Goal: Task Accomplishment & Management: Use online tool/utility

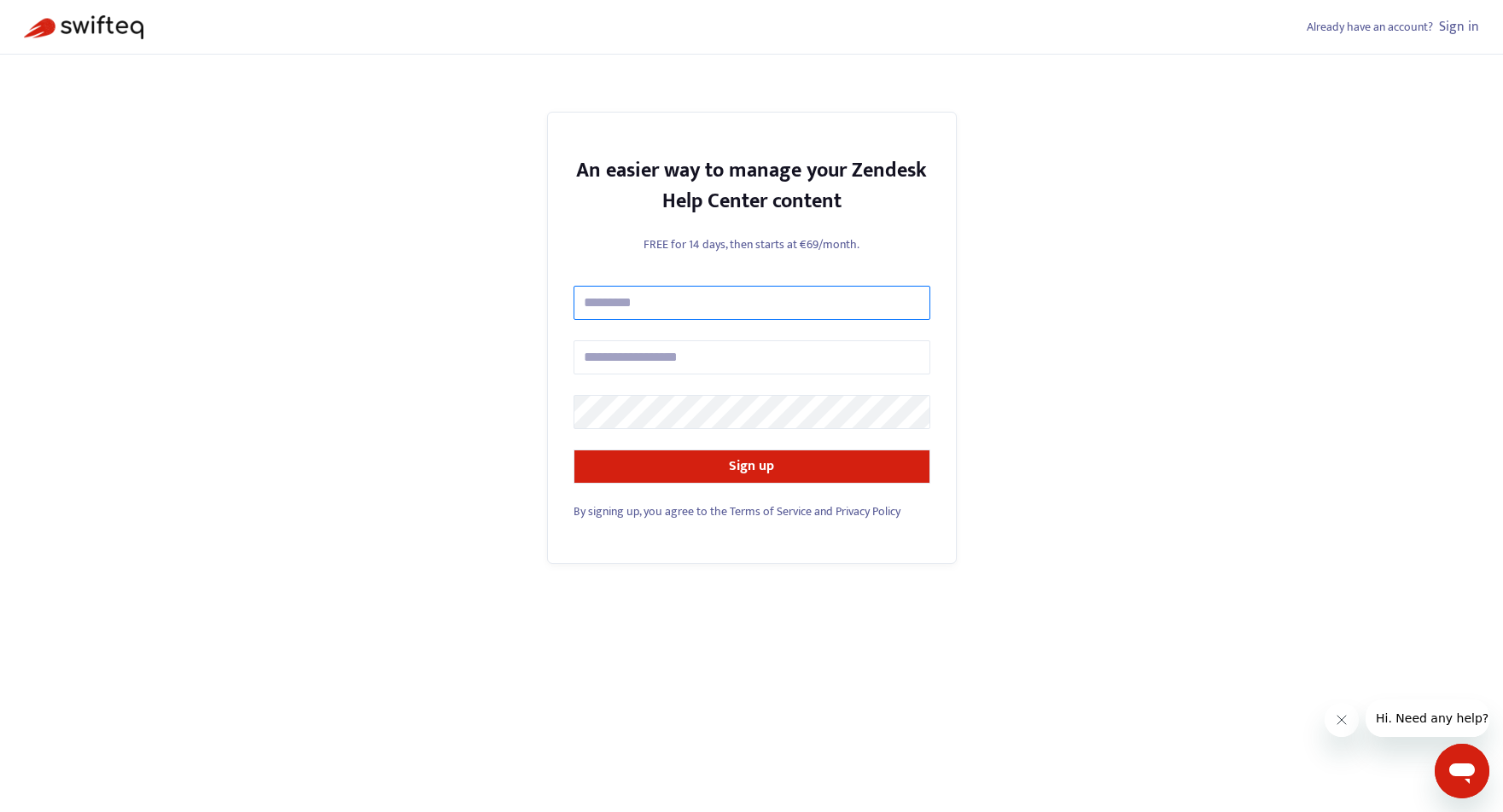
click at [703, 310] on input "text" at bounding box center [752, 303] width 357 height 34
type input "**********"
click at [1324, 165] on div "**********" at bounding box center [752, 406] width 1503 height 812
click at [736, 359] on input "text" at bounding box center [752, 358] width 357 height 34
type input "**********"
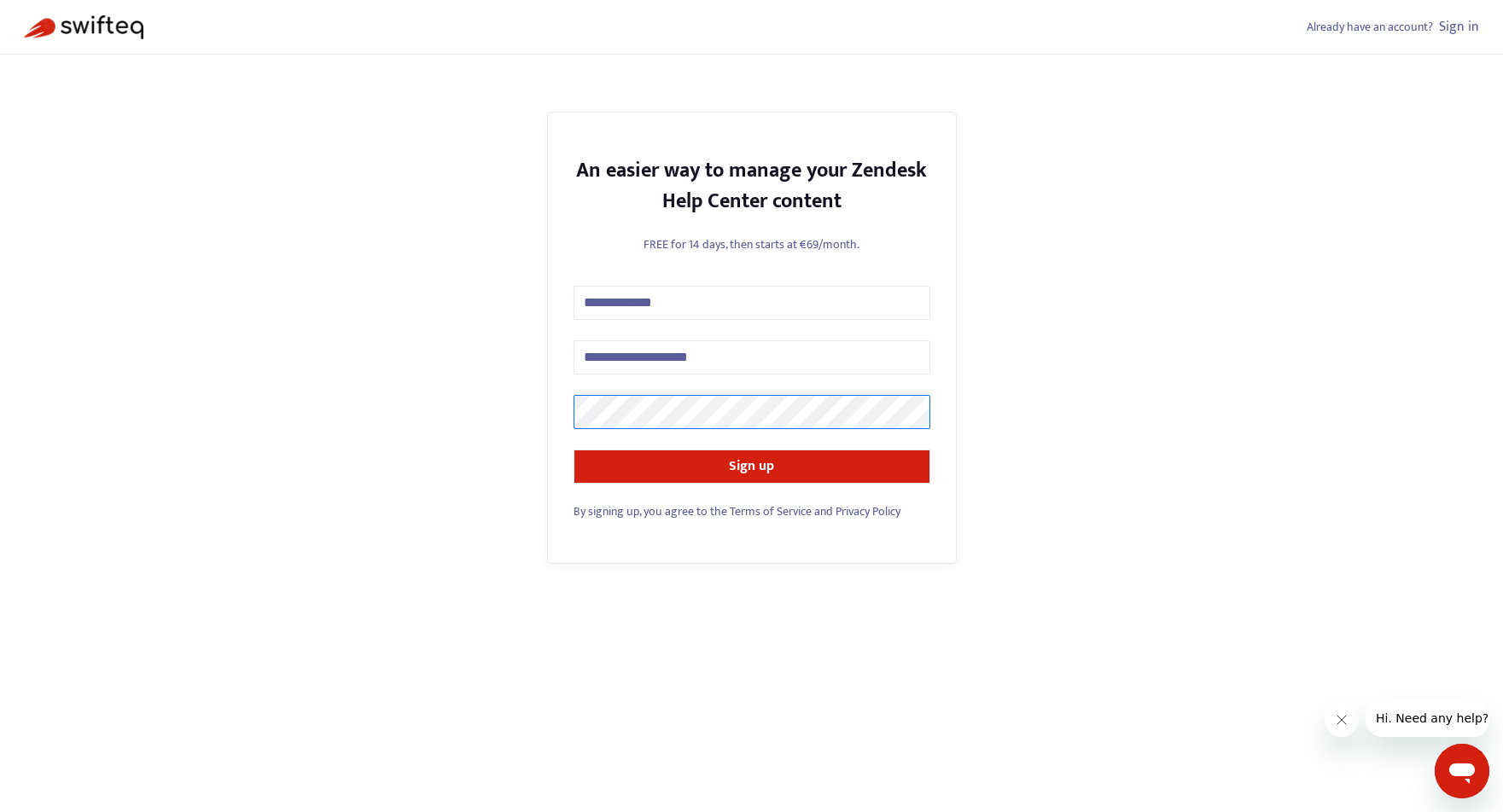
click at [573, 449] on button "Sign up" at bounding box center [752, 466] width 357 height 34
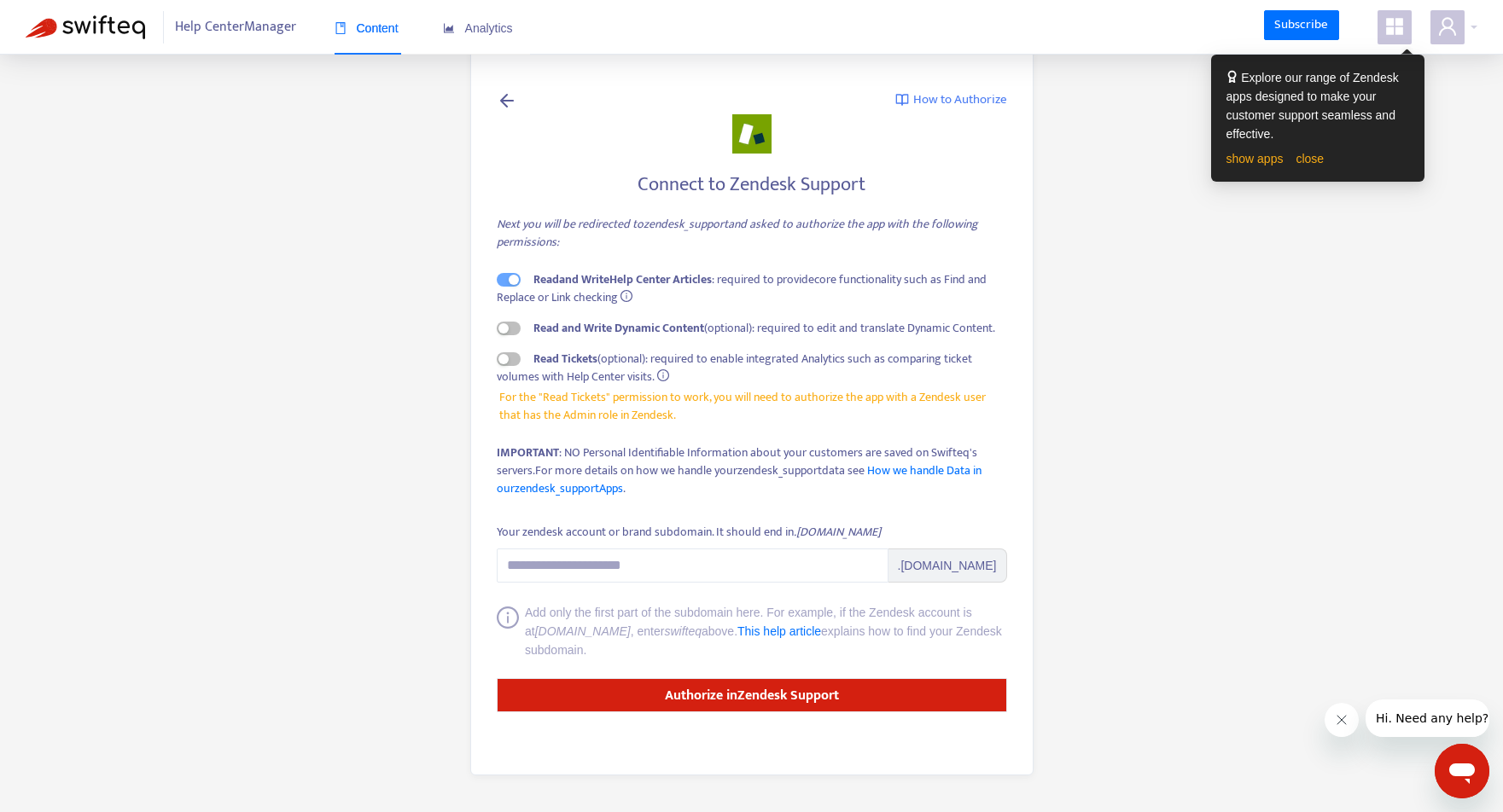
click at [623, 295] on icon "info-circle" at bounding box center [626, 296] width 12 height 12
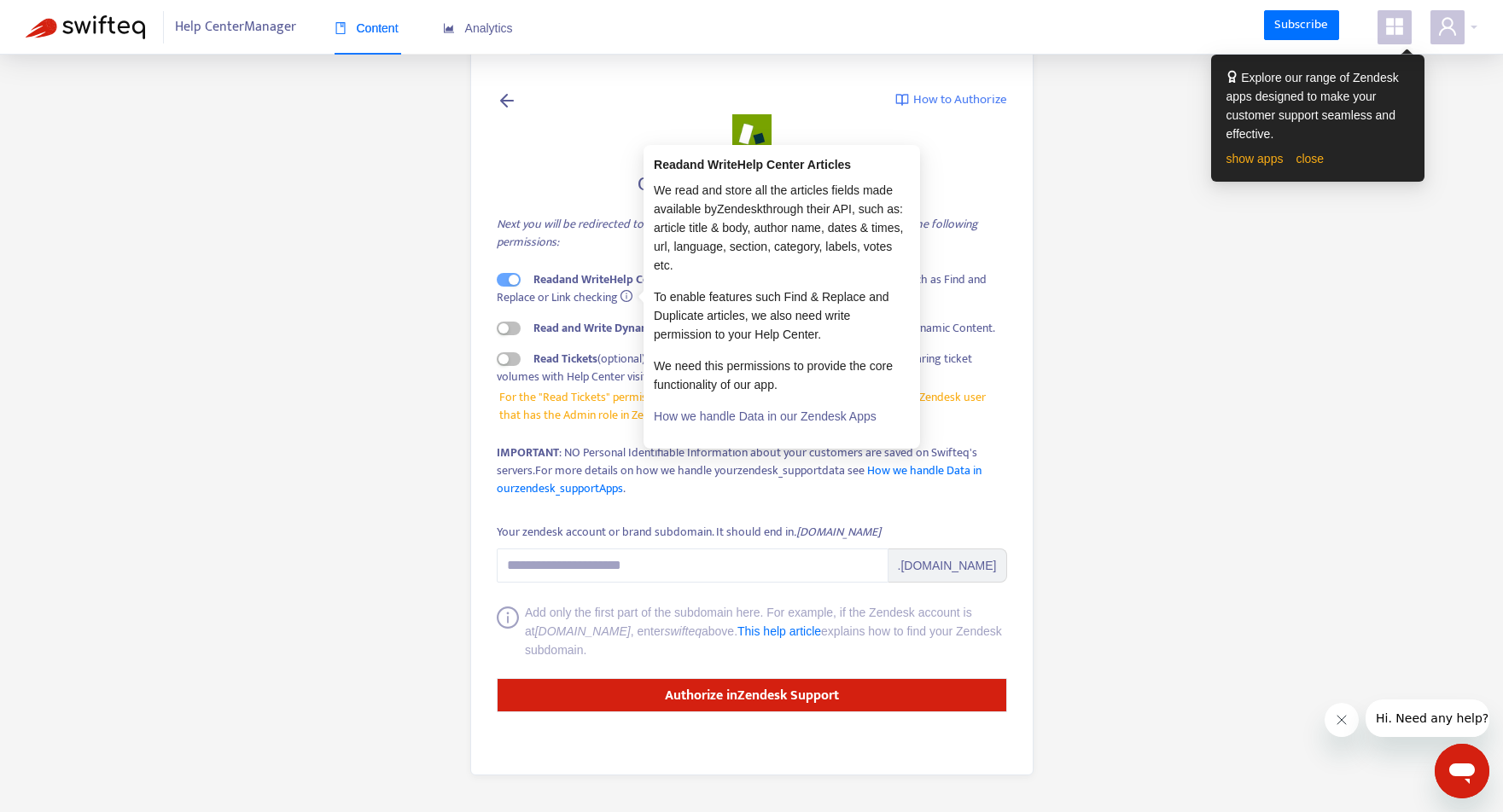
click at [645, 509] on div "Connect to Zendesk Support Next you will be redirected to zendesk_support and a…" at bounding box center [752, 341] width 510 height 350
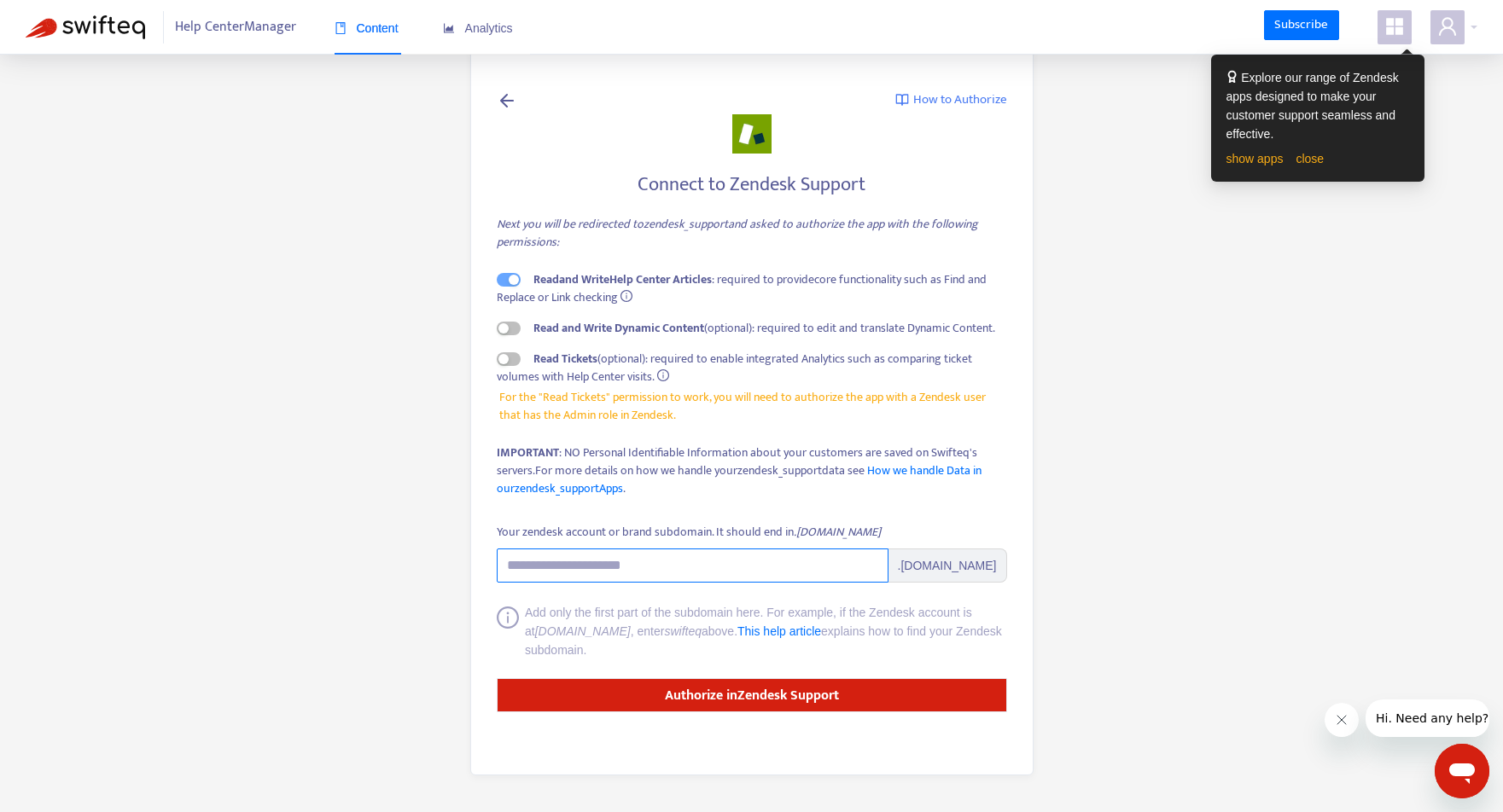
click at [725, 560] on input "Your zendesk account or brand subdomain. It should end in .zendesk.com" at bounding box center [692, 566] width 392 height 34
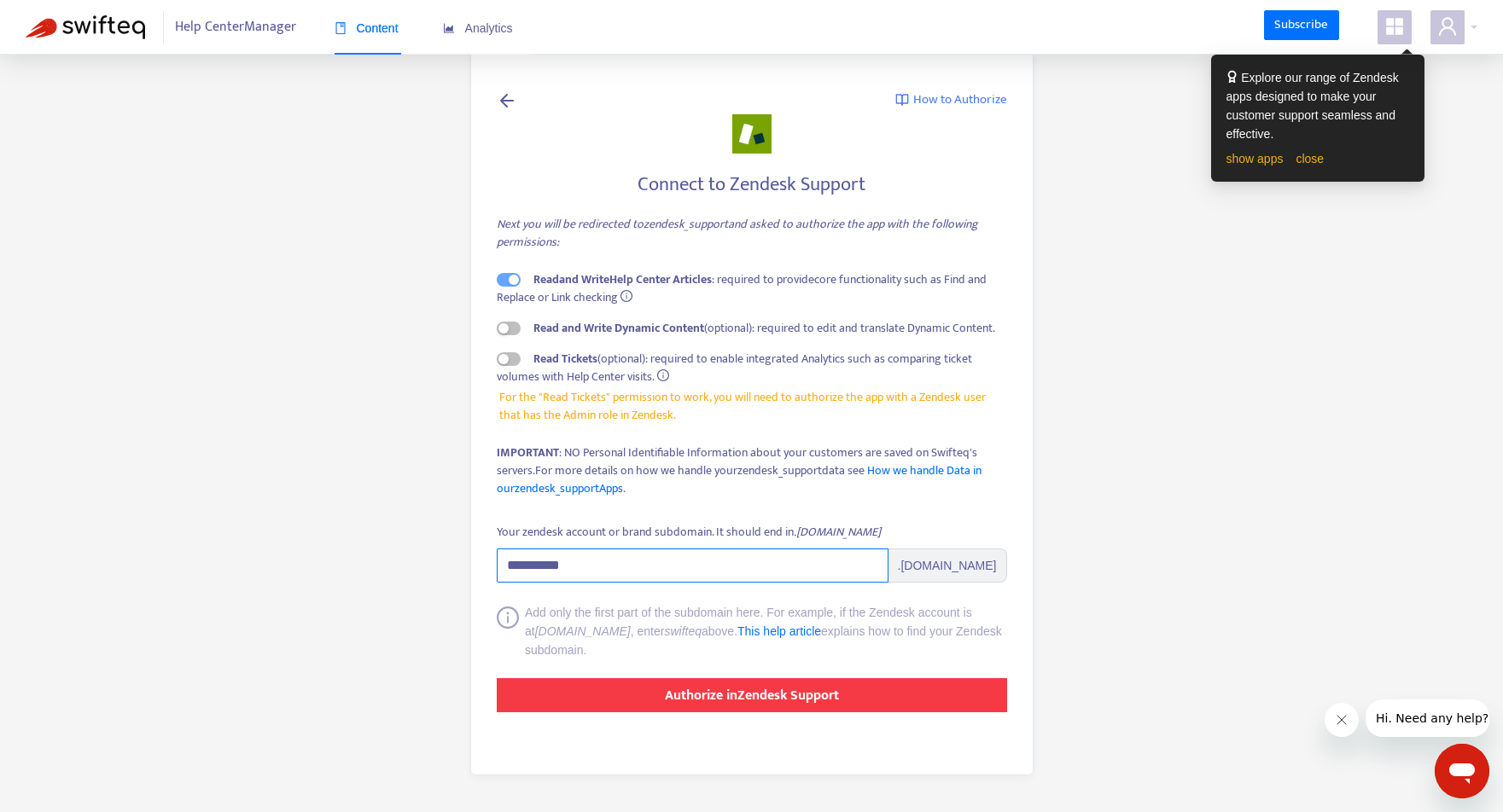
type input "**********"
click at [804, 695] on strong "Authorize in Zendesk Support" at bounding box center [752, 695] width 174 height 23
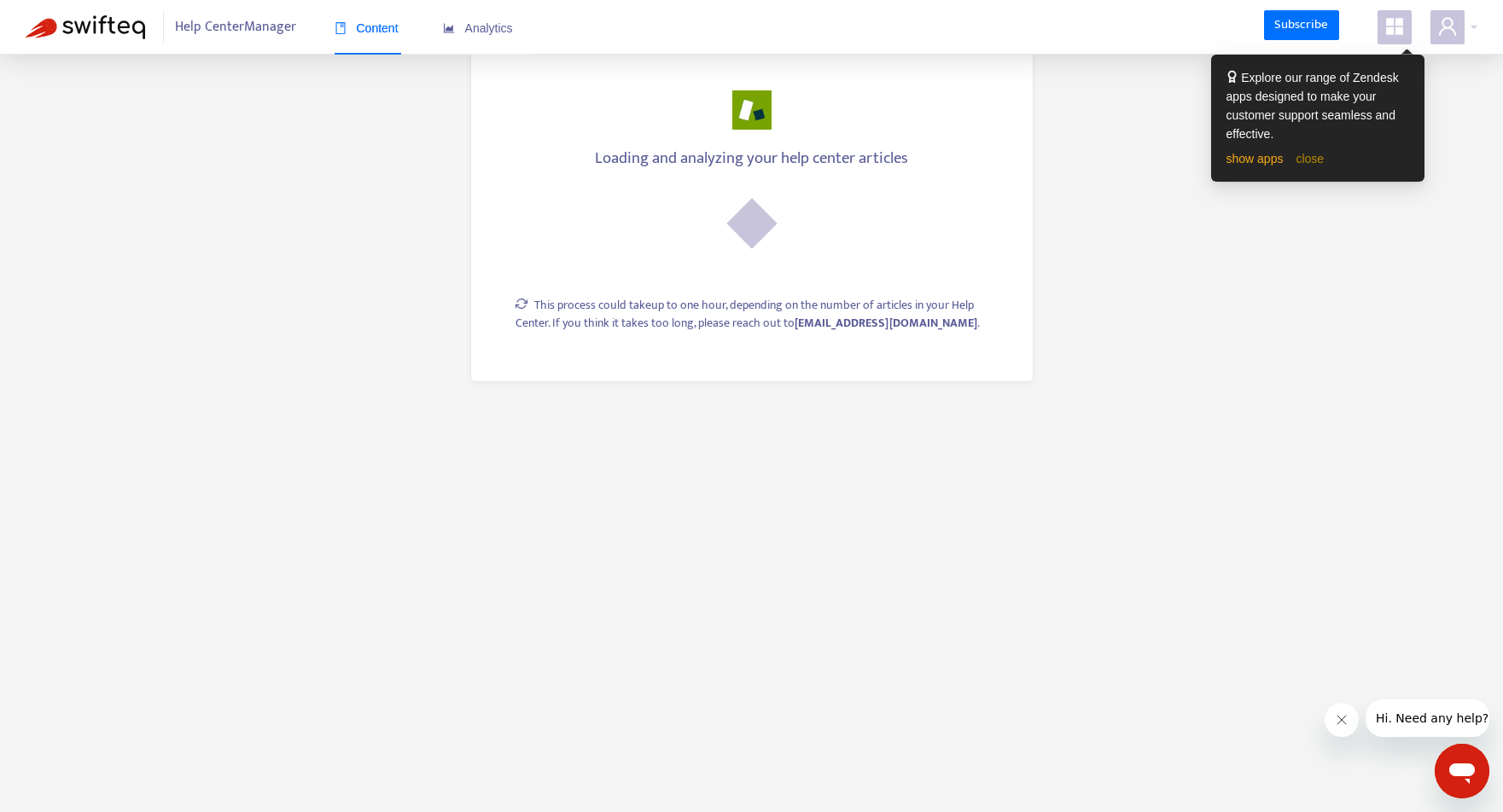
click at [1313, 162] on link "close" at bounding box center [1309, 159] width 28 height 14
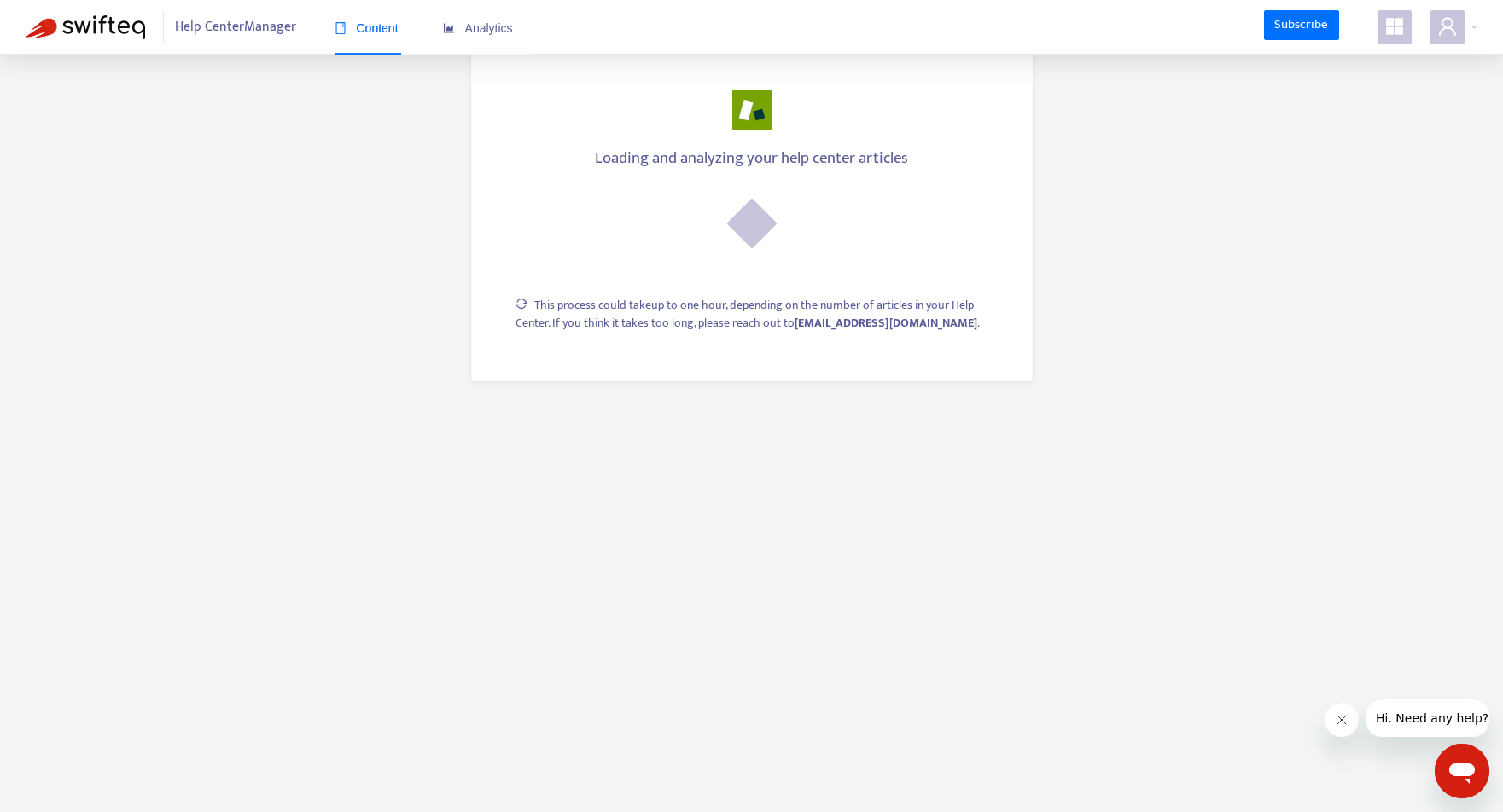
click at [1403, 22] on icon "appstore" at bounding box center [1394, 27] width 21 height 21
click at [1143, 186] on main "Loading and analyzing your help center articles This process could take up to o…" at bounding box center [752, 406] width 1503 height 812
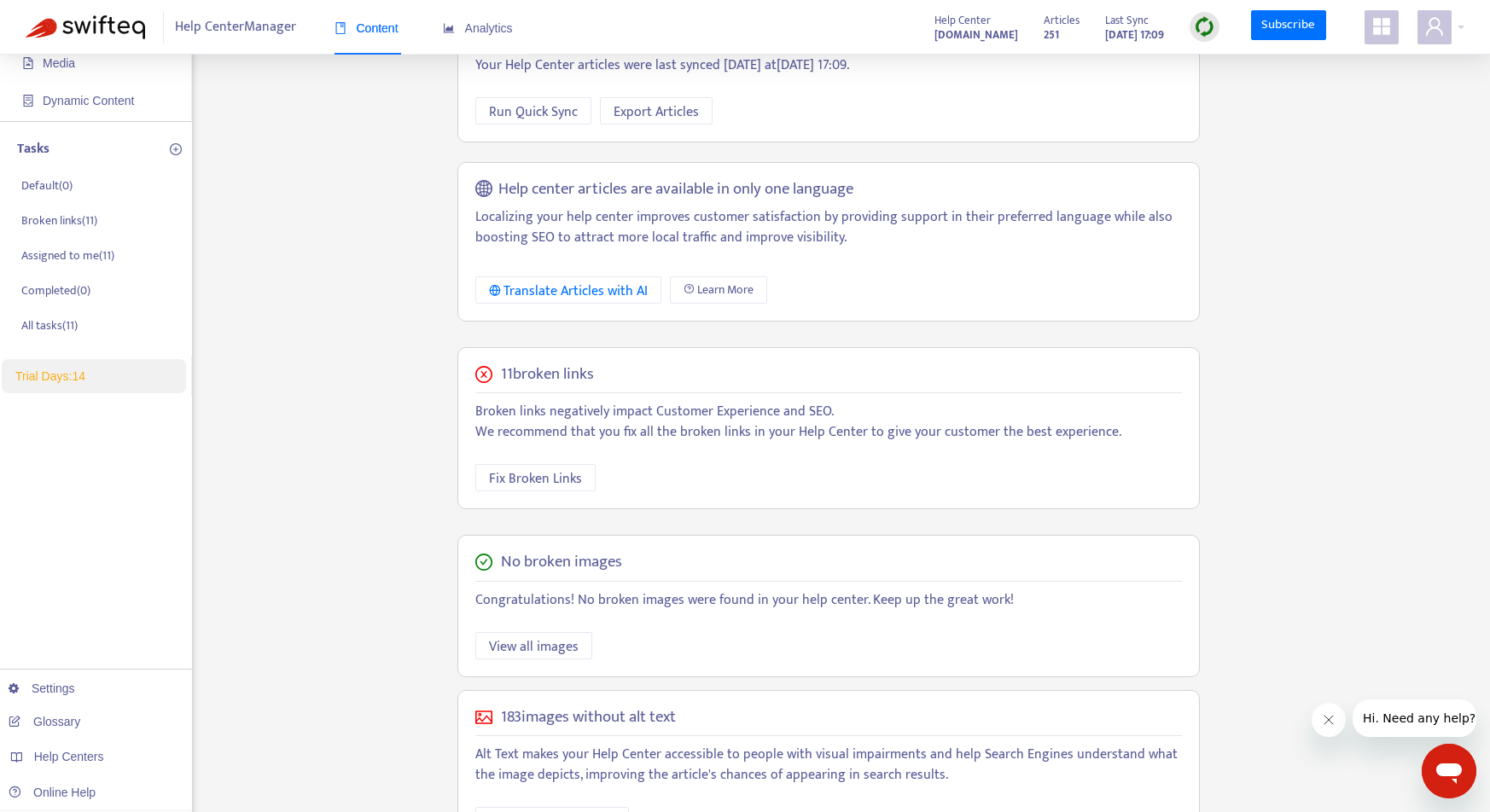
scroll to position [266, 0]
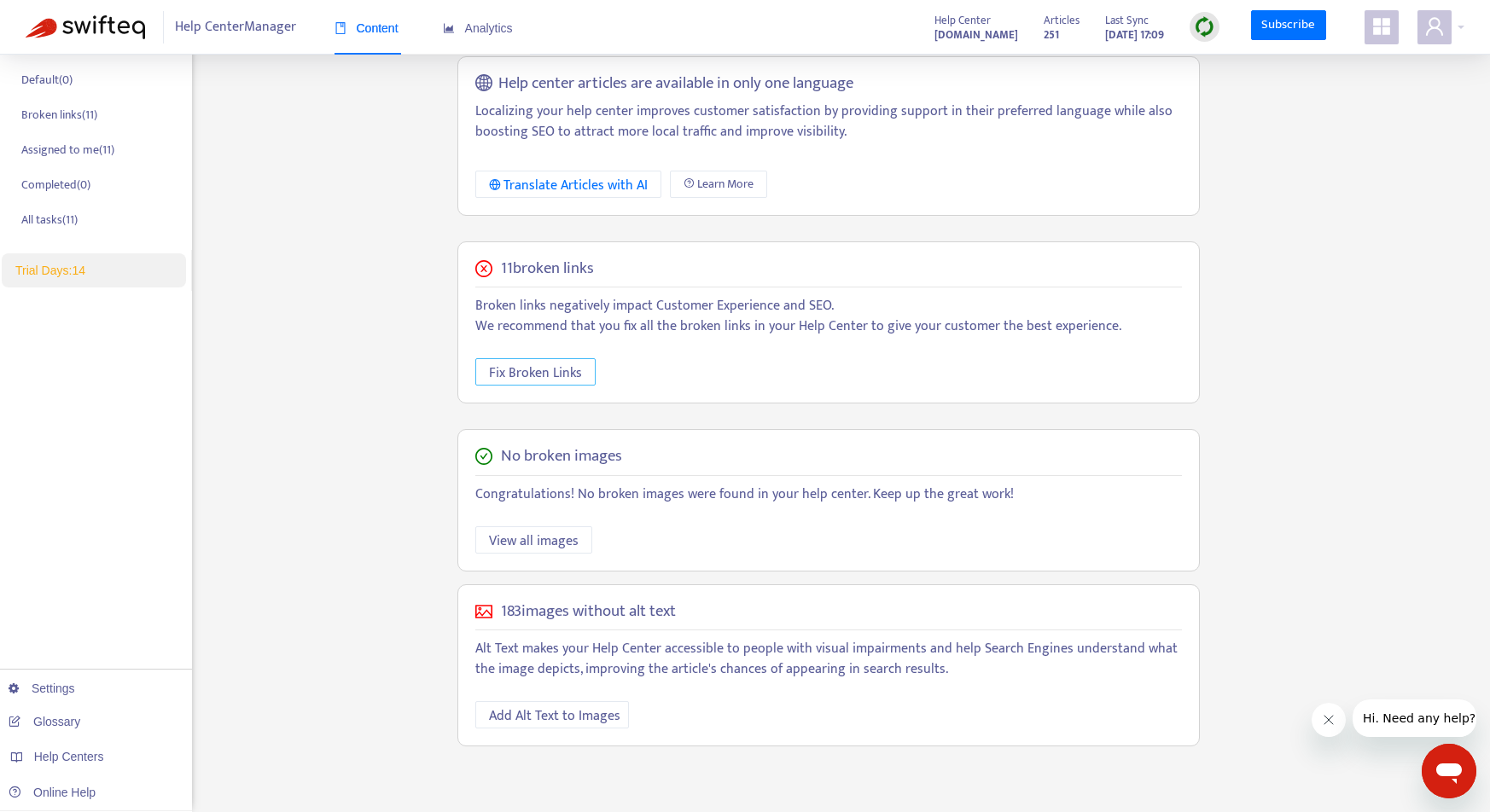
click at [524, 374] on span "Fix Broken Links" at bounding box center [535, 373] width 93 height 21
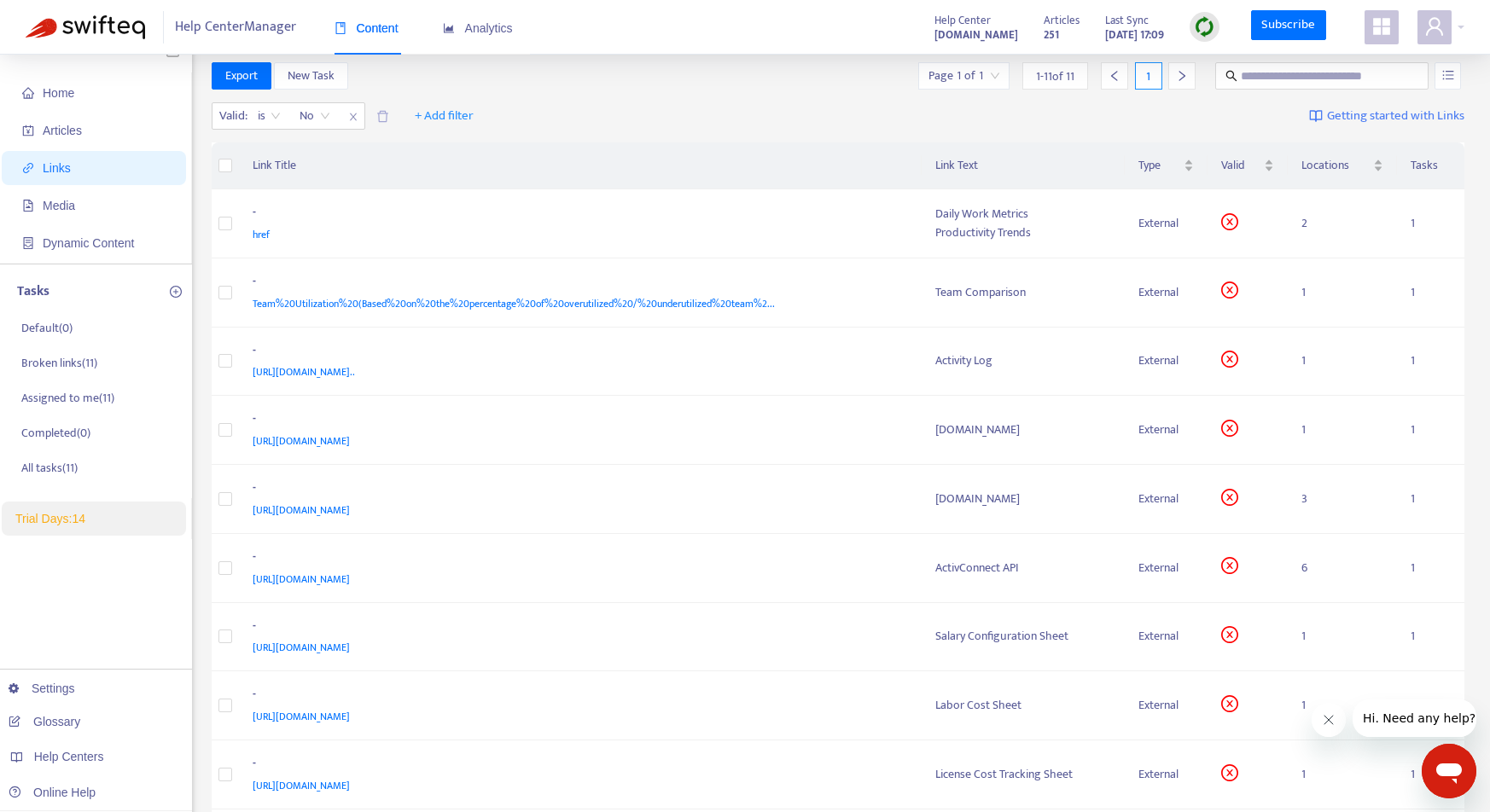
scroll to position [0, 0]
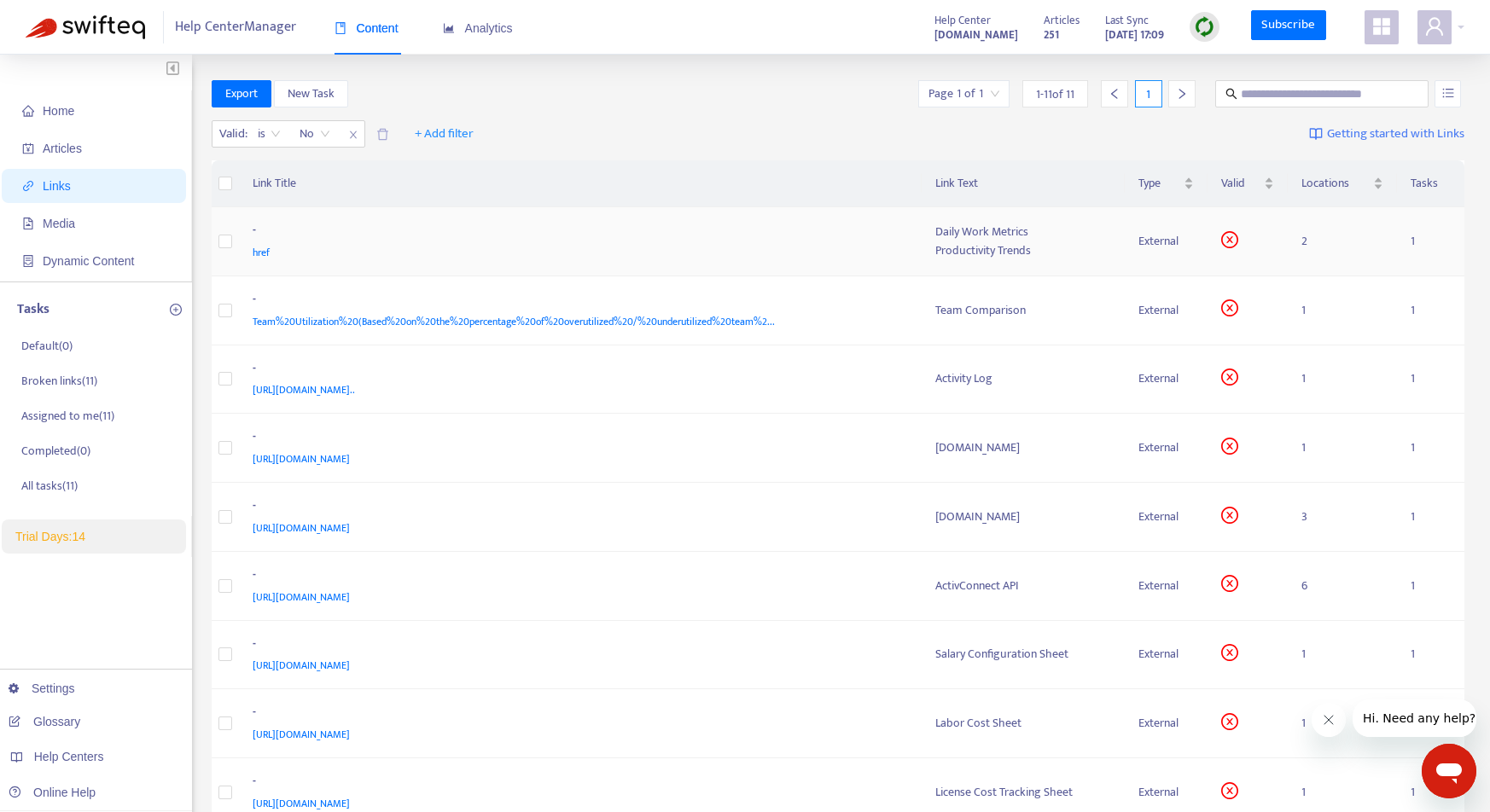
click at [1053, 242] on div "Productivity Trends" at bounding box center [1022, 251] width 176 height 19
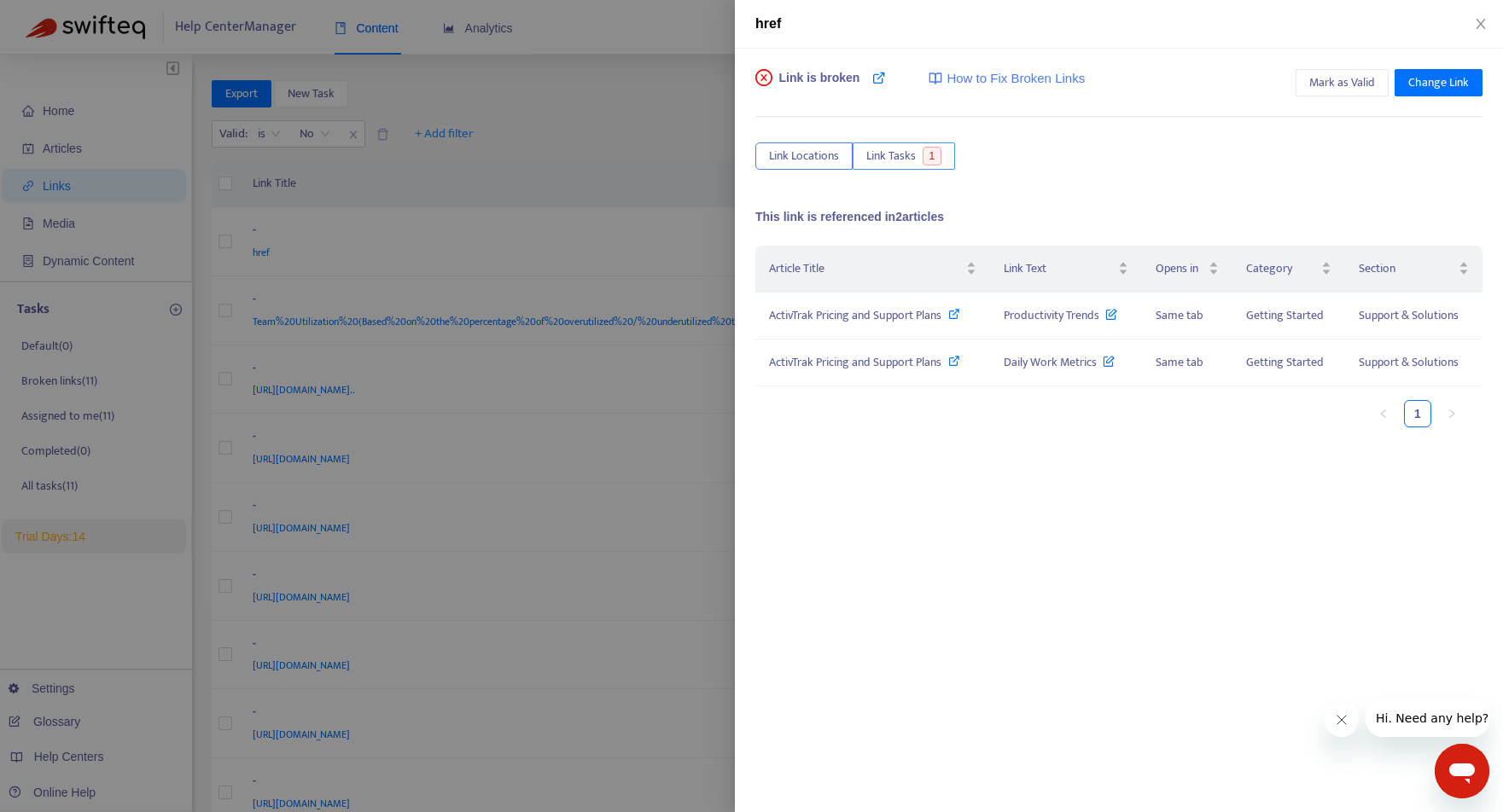
click at [917, 146] on button "Link Tasks 1" at bounding box center [903, 156] width 102 height 27
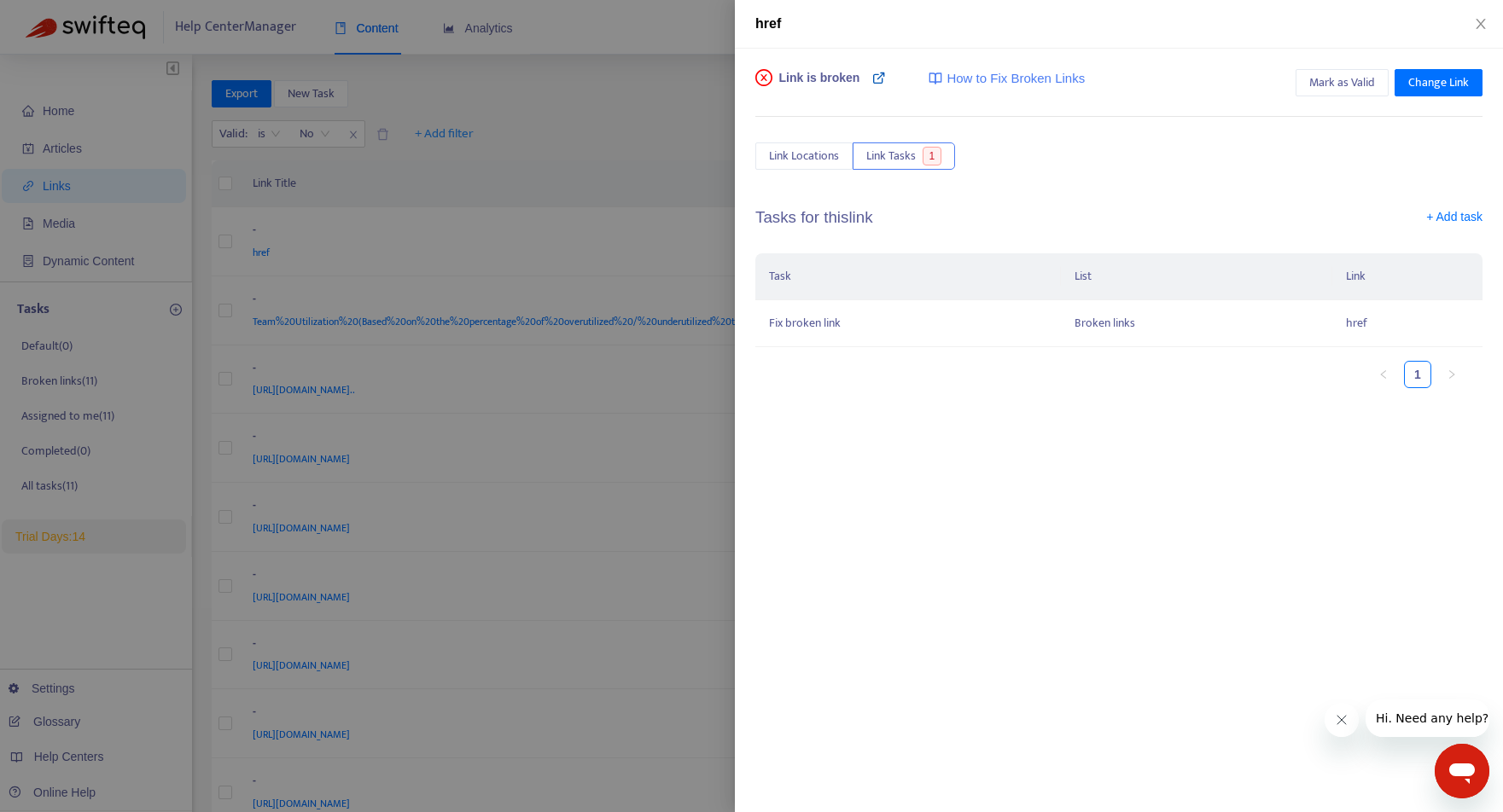
click at [883, 75] on icon at bounding box center [879, 78] width 14 height 14
click at [1442, 82] on span "Change Link" at bounding box center [1438, 83] width 61 height 19
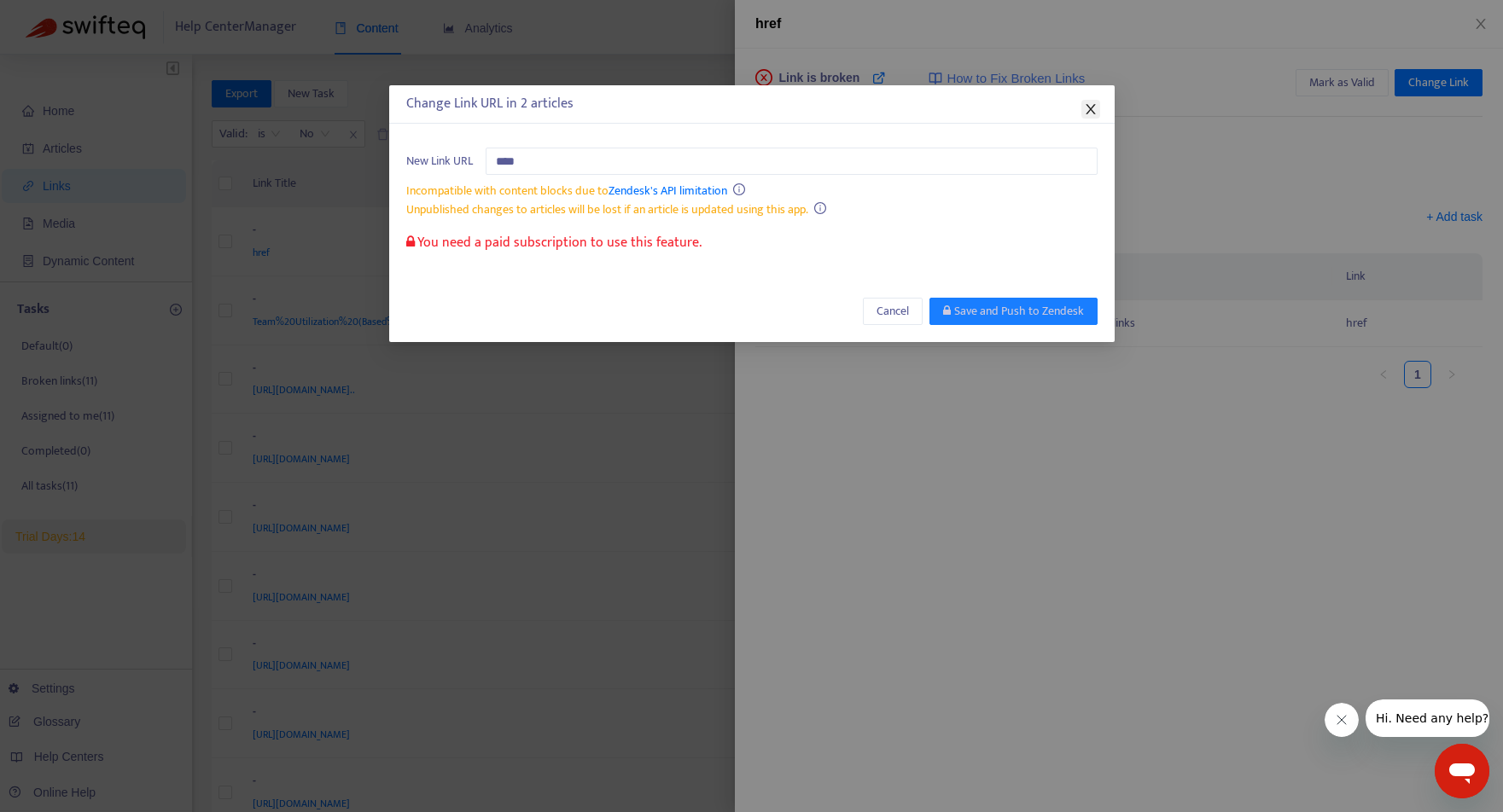
click at [1088, 112] on icon "close" at bounding box center [1090, 109] width 14 height 14
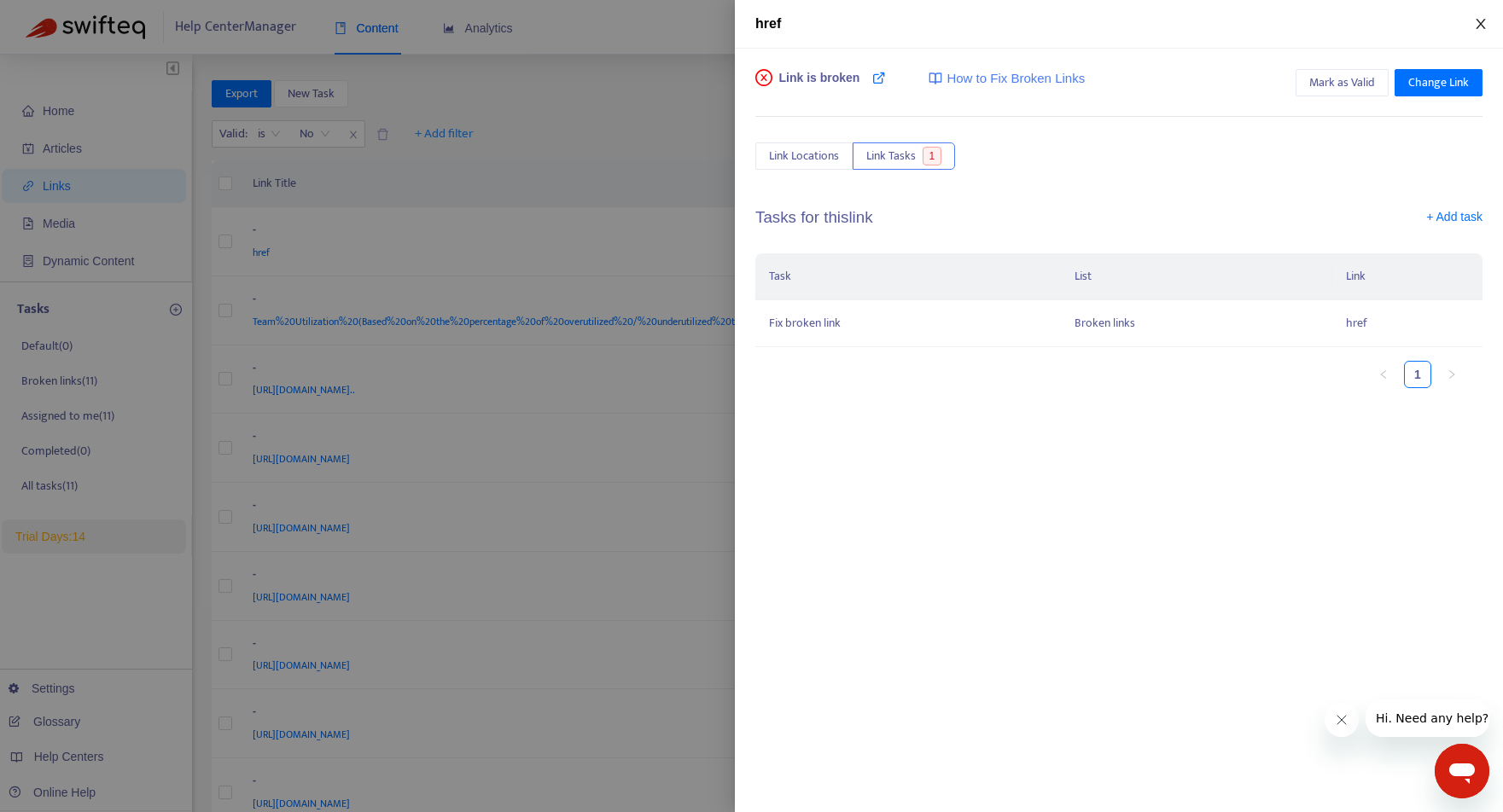
click at [1483, 27] on icon "close" at bounding box center [1480, 24] width 9 height 10
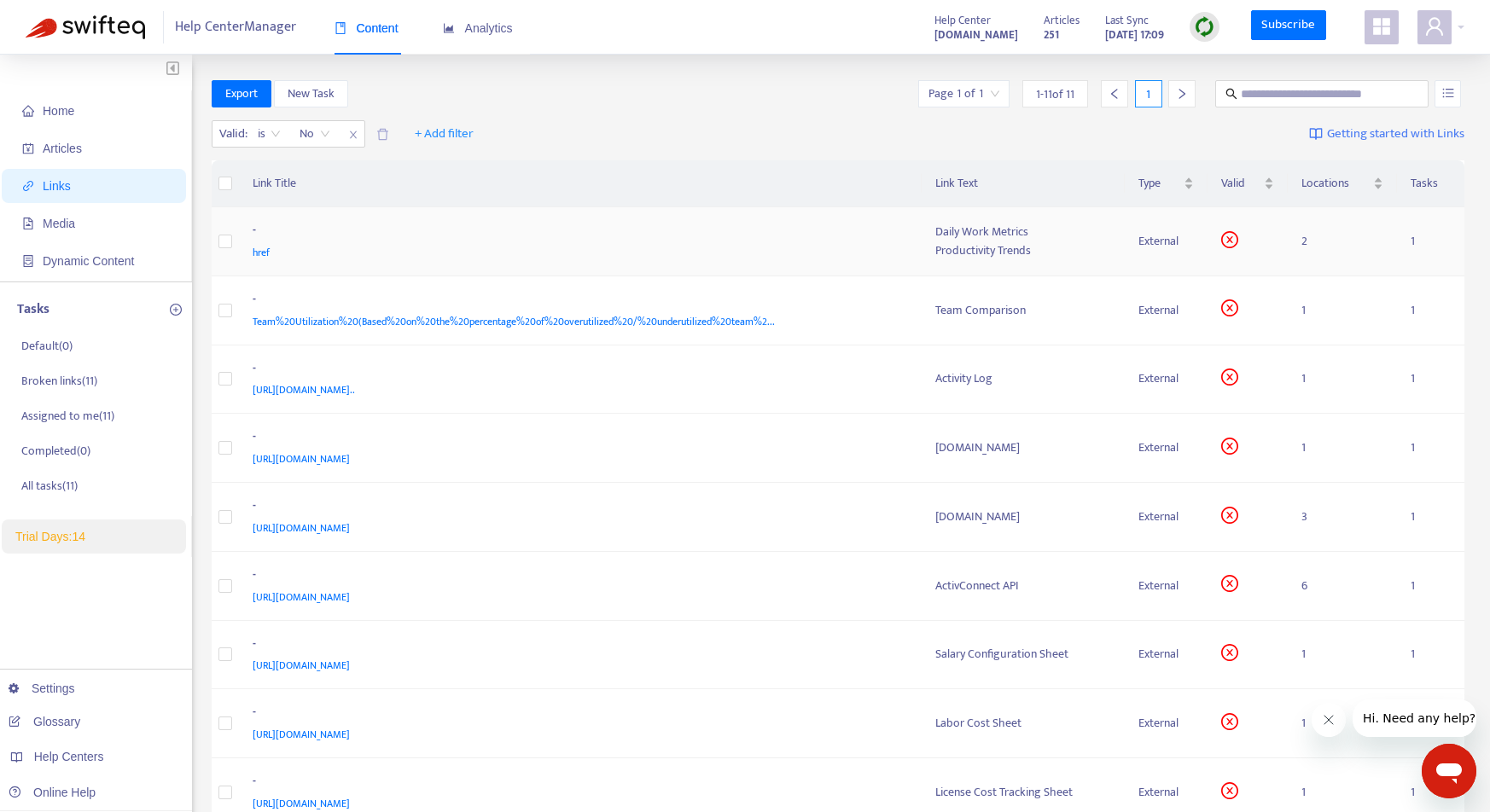
click at [1323, 242] on td "2" at bounding box center [1342, 242] width 109 height 69
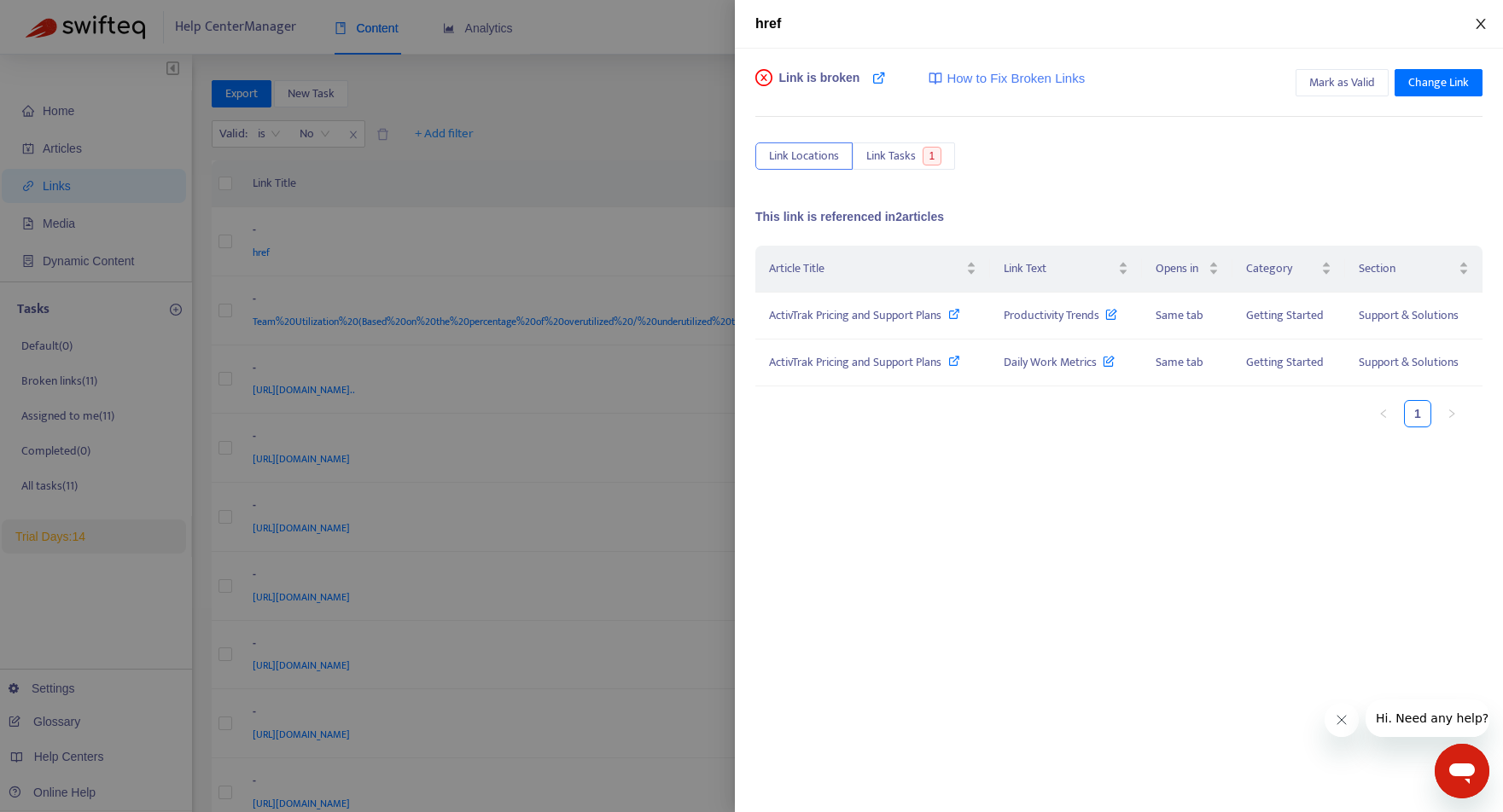
click at [1482, 20] on icon "close" at bounding box center [1481, 24] width 14 height 14
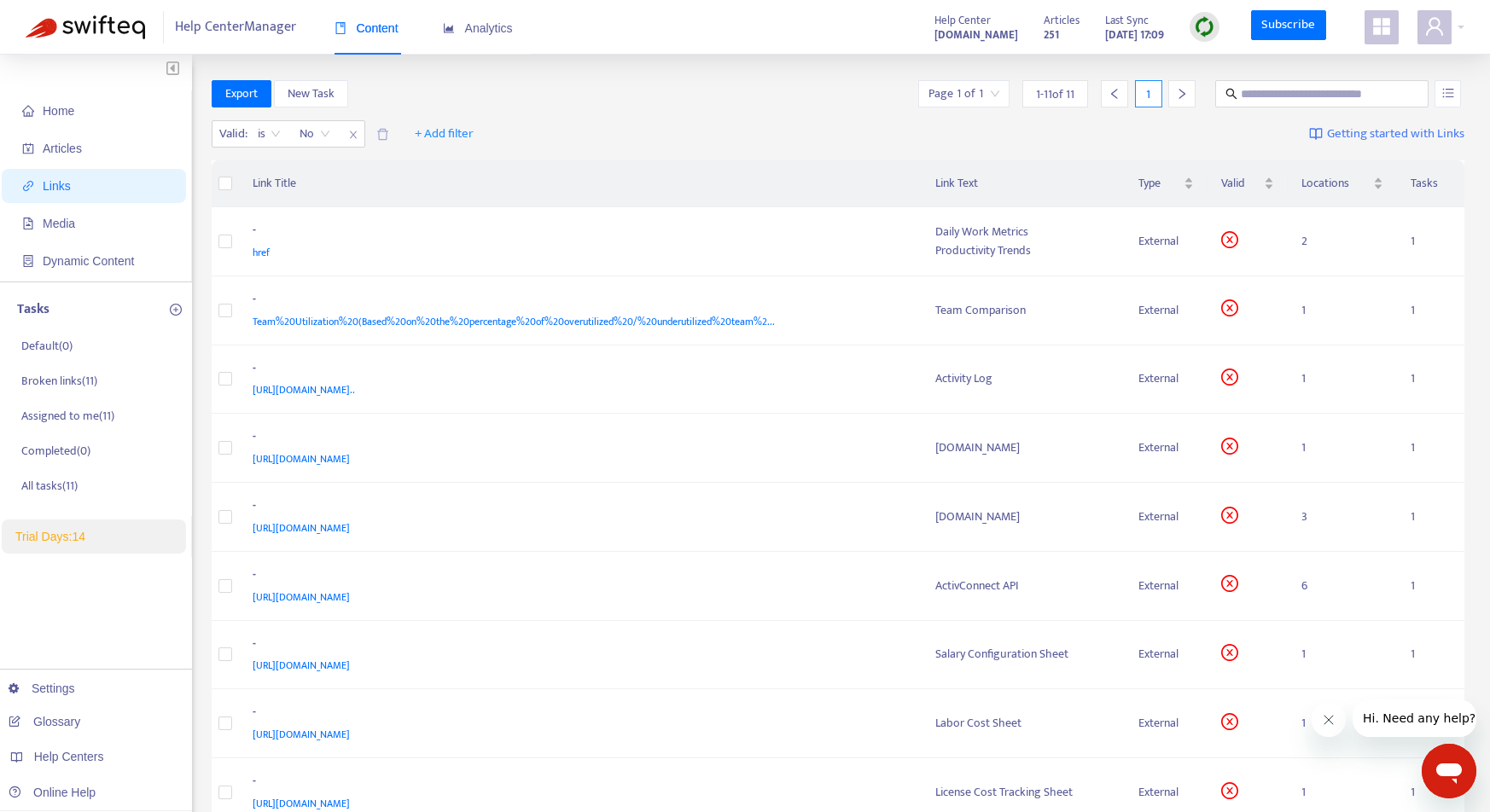
click at [1205, 33] on img at bounding box center [1204, 27] width 21 height 21
click at [1210, 61] on link "Quick Sync" at bounding box center [1240, 62] width 73 height 20
click at [861, 245] on div "href" at bounding box center [576, 253] width 649 height 19
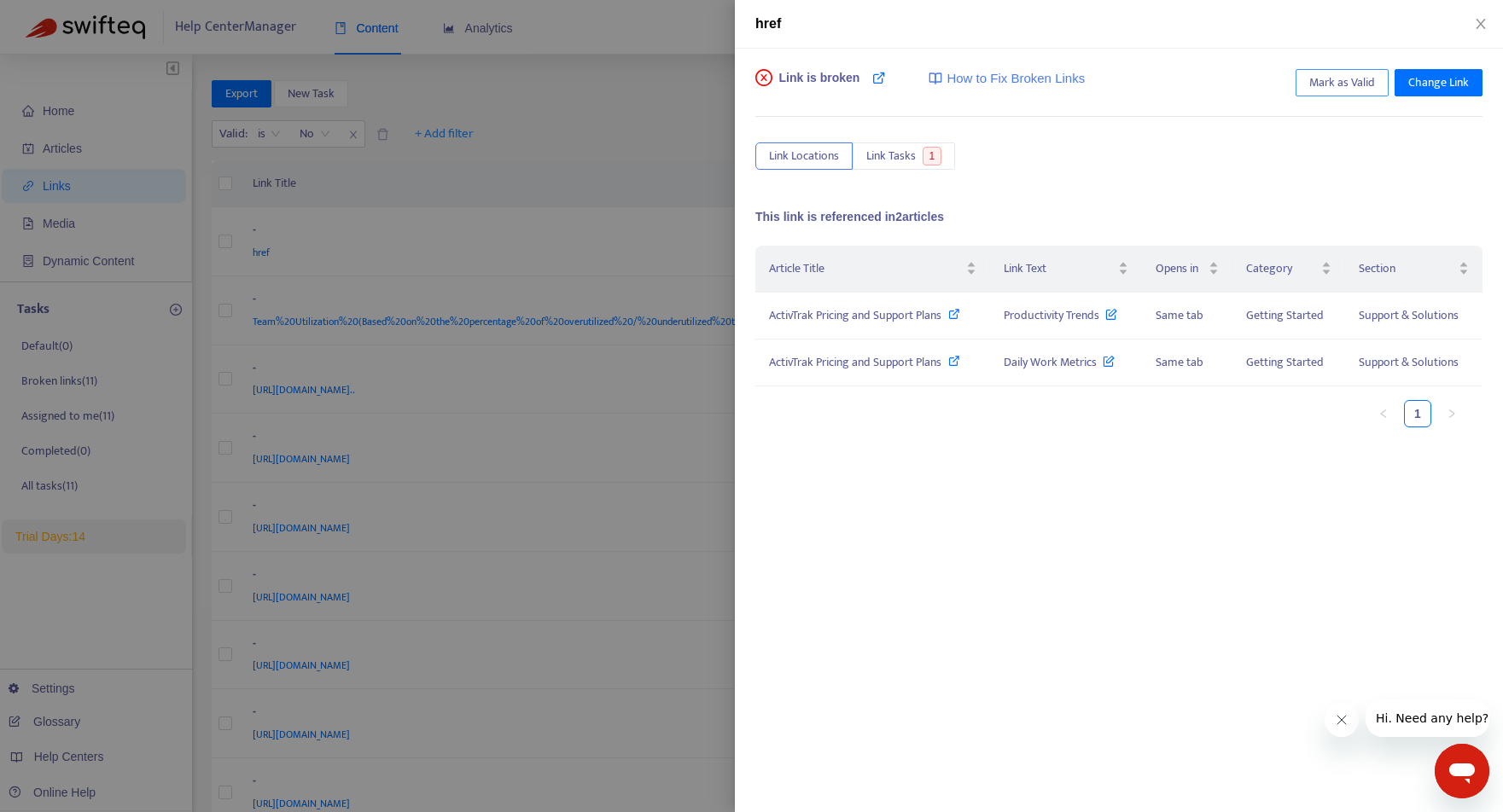
click at [1320, 81] on span "Mark as Valid" at bounding box center [1342, 83] width 66 height 19
click at [896, 150] on span "Link Tasks" at bounding box center [891, 156] width 50 height 19
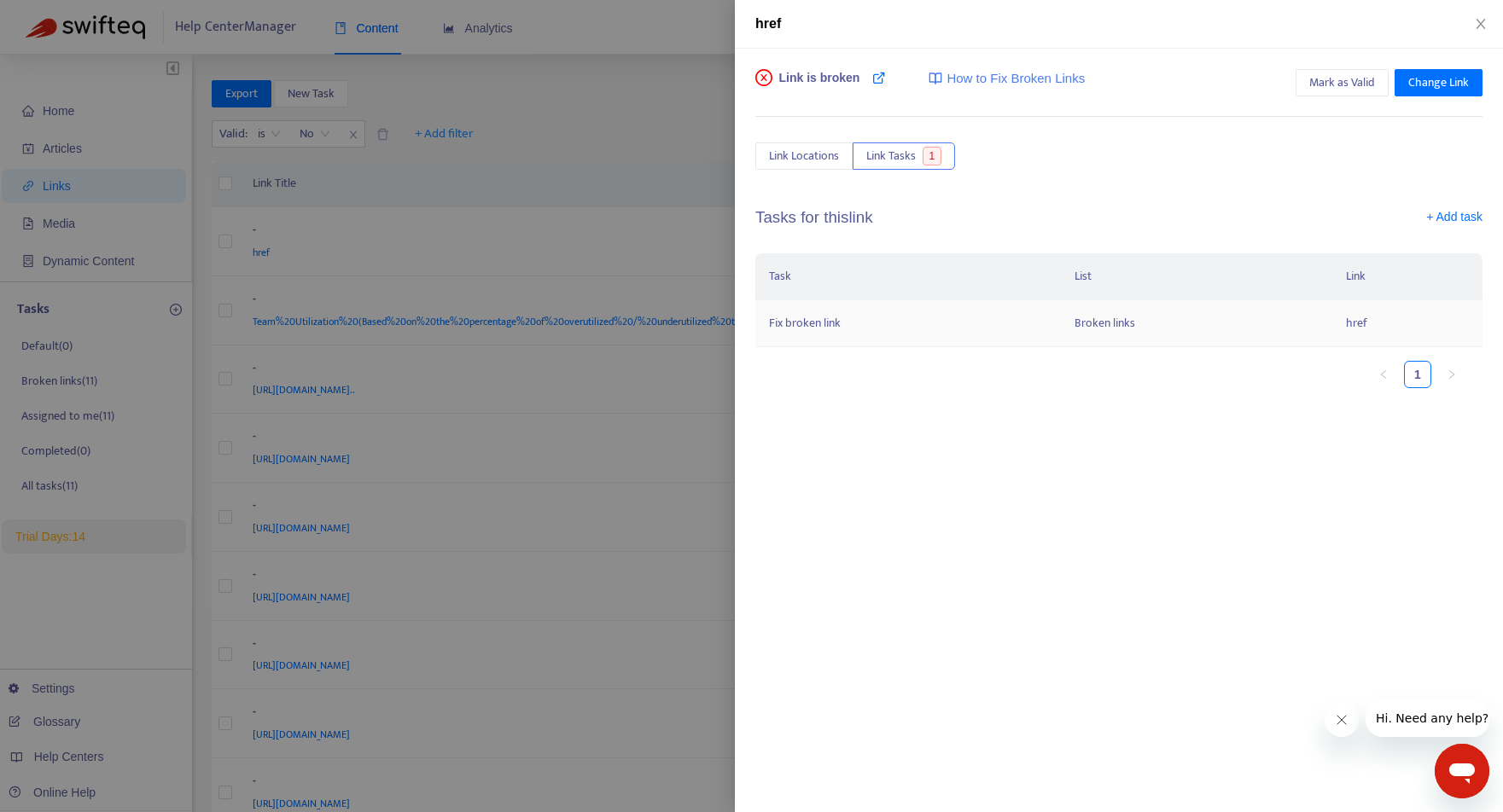
click at [1286, 311] on td "Broken links" at bounding box center [1196, 323] width 271 height 47
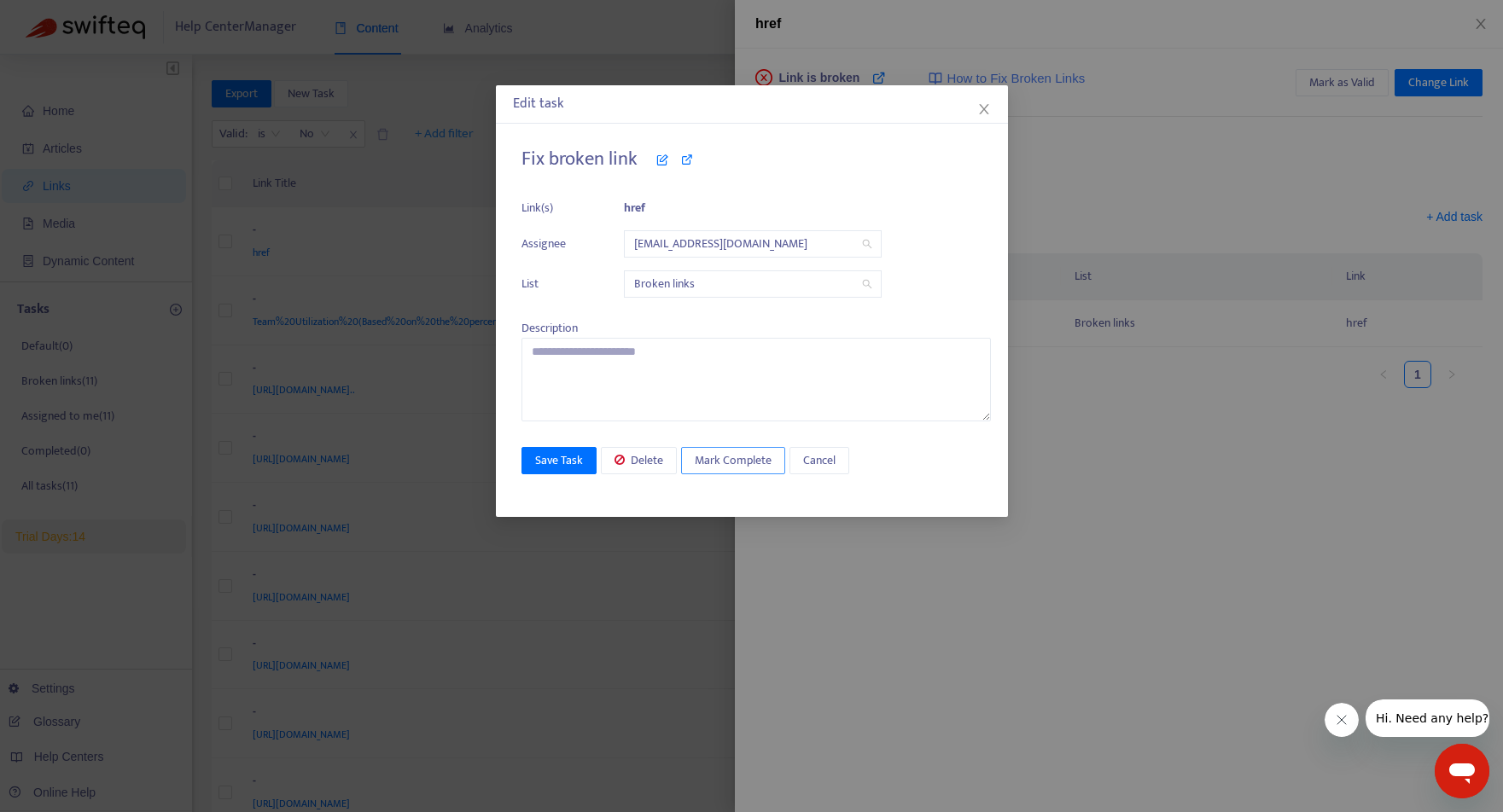
click at [729, 454] on span "Mark Complete" at bounding box center [733, 460] width 77 height 19
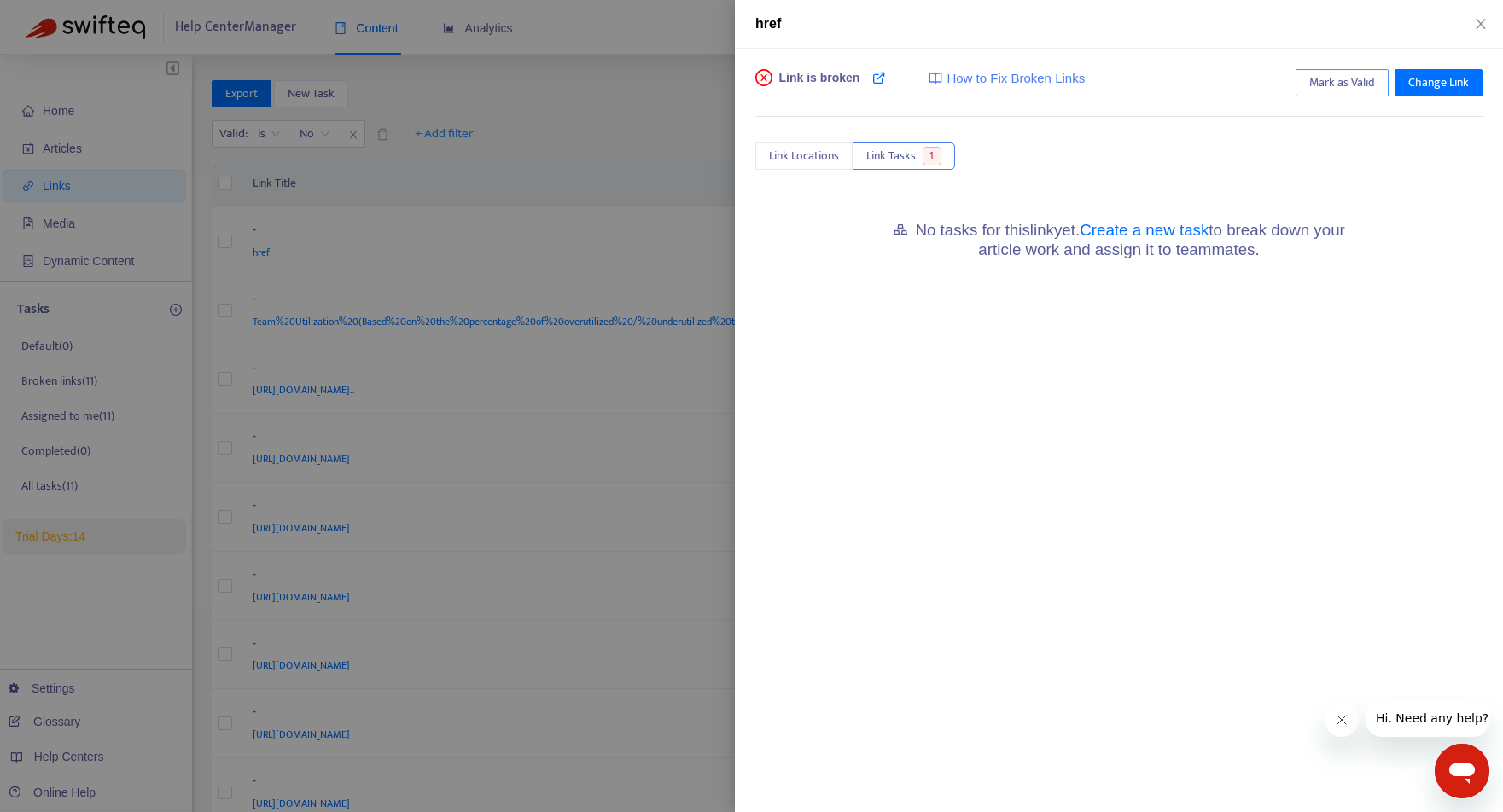
click at [1323, 82] on span "Mark as Valid" at bounding box center [1342, 83] width 66 height 19
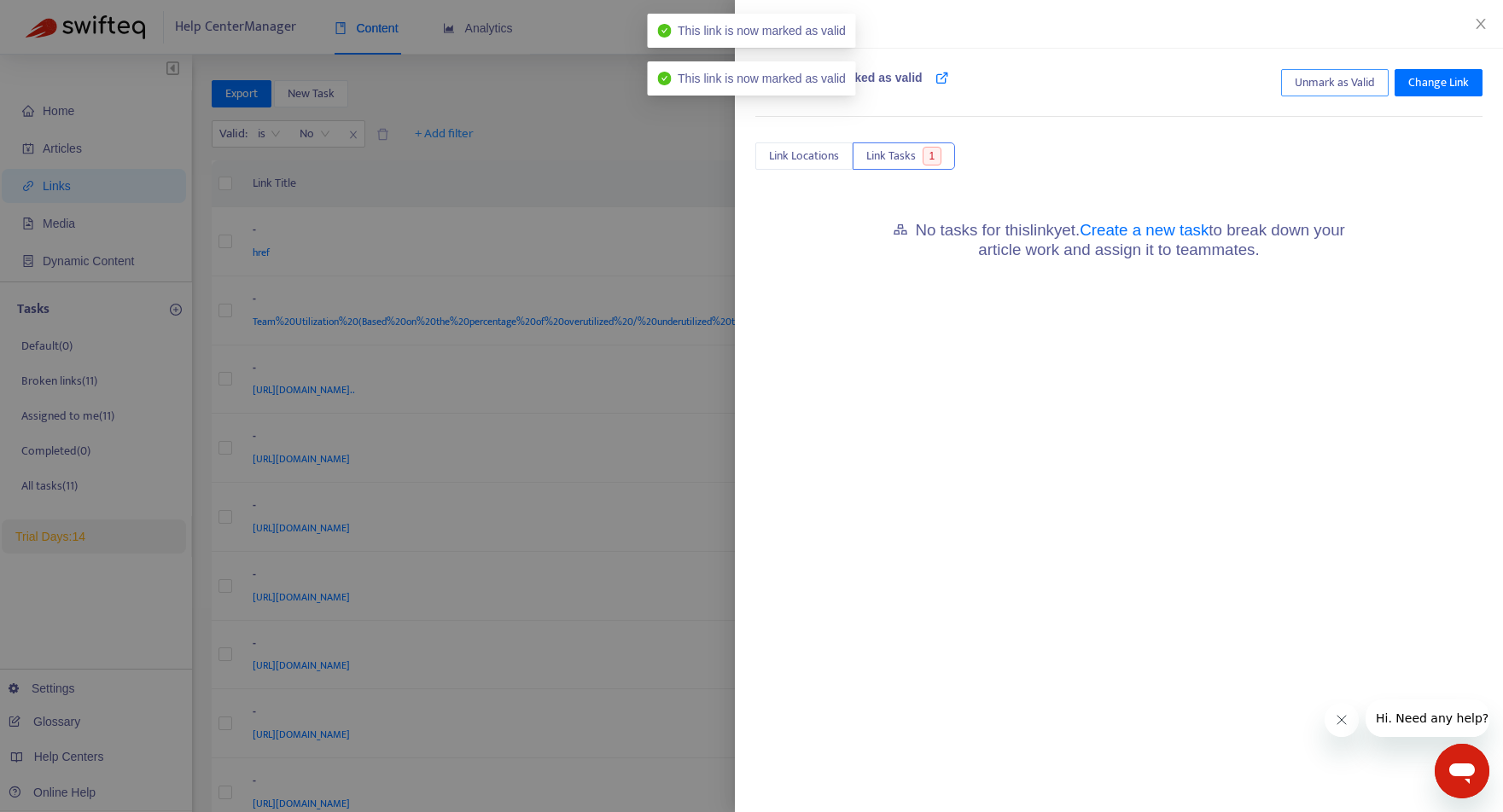
click at [1326, 82] on span "Unmark as Valid" at bounding box center [1335, 83] width 81 height 19
click at [785, 153] on span "Link Locations" at bounding box center [804, 156] width 70 height 19
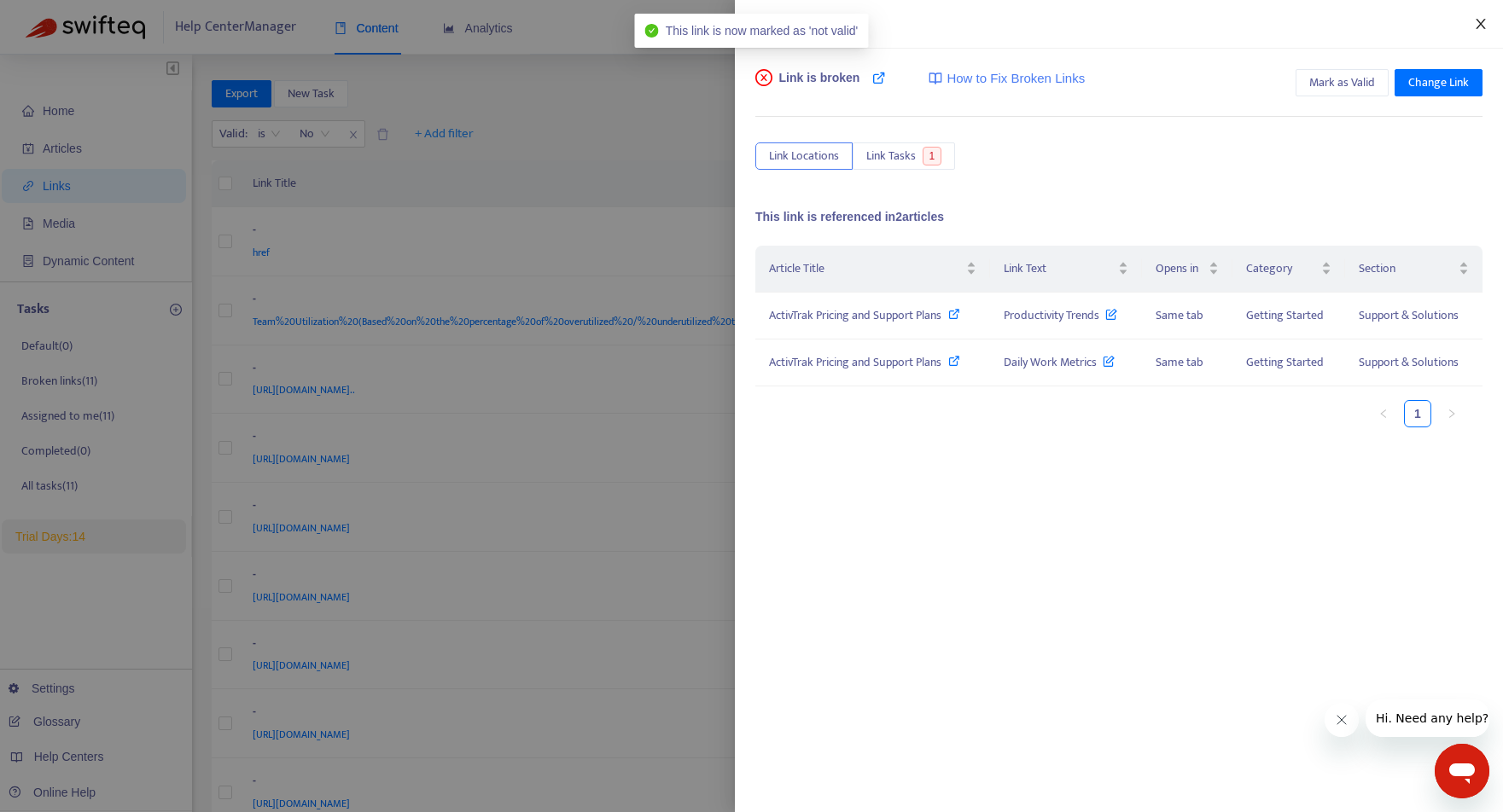
click at [1476, 23] on icon "close" at bounding box center [1481, 24] width 14 height 14
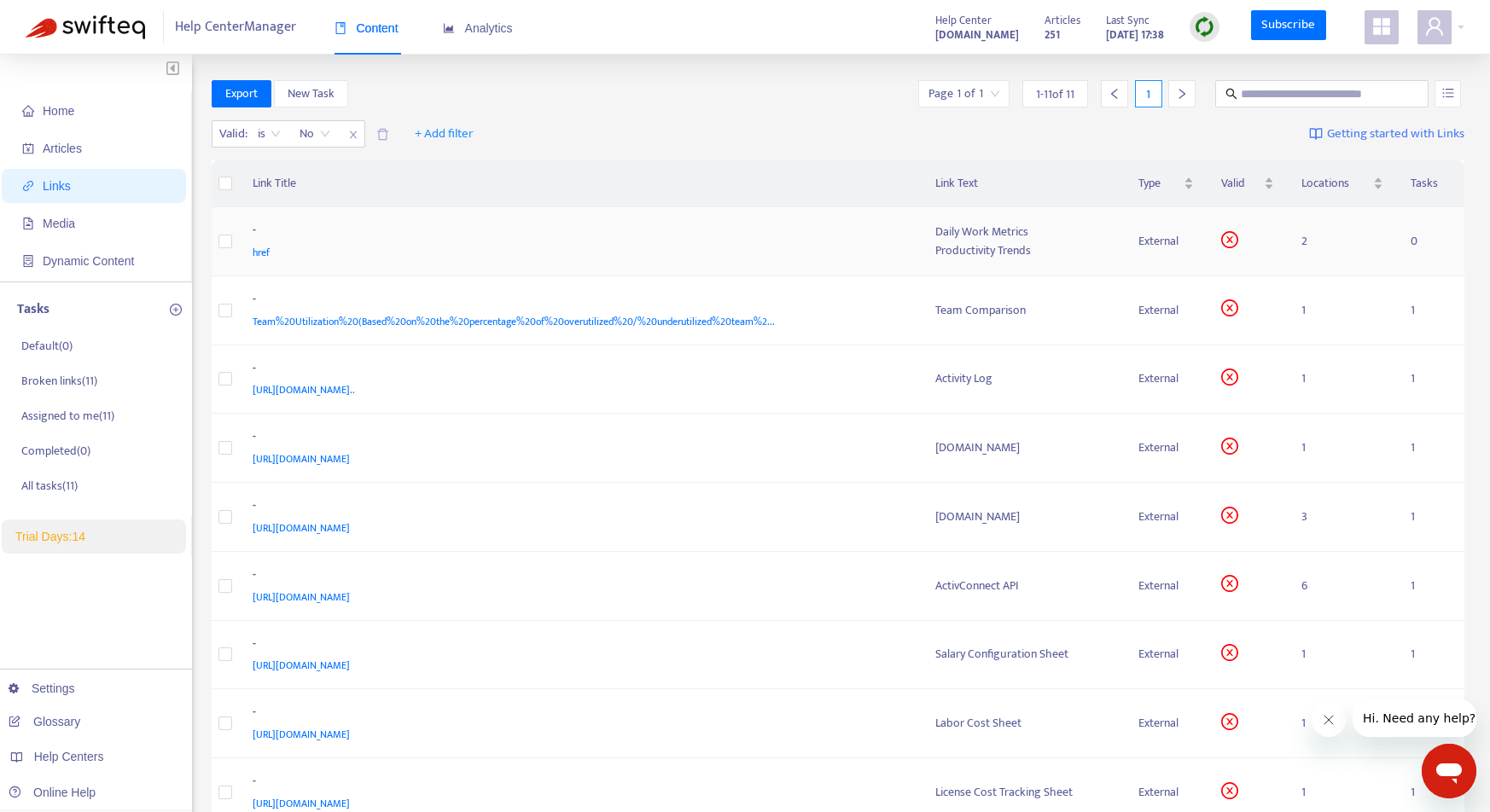
click at [1233, 241] on icon "close-circle" at bounding box center [1229, 240] width 7 height 7
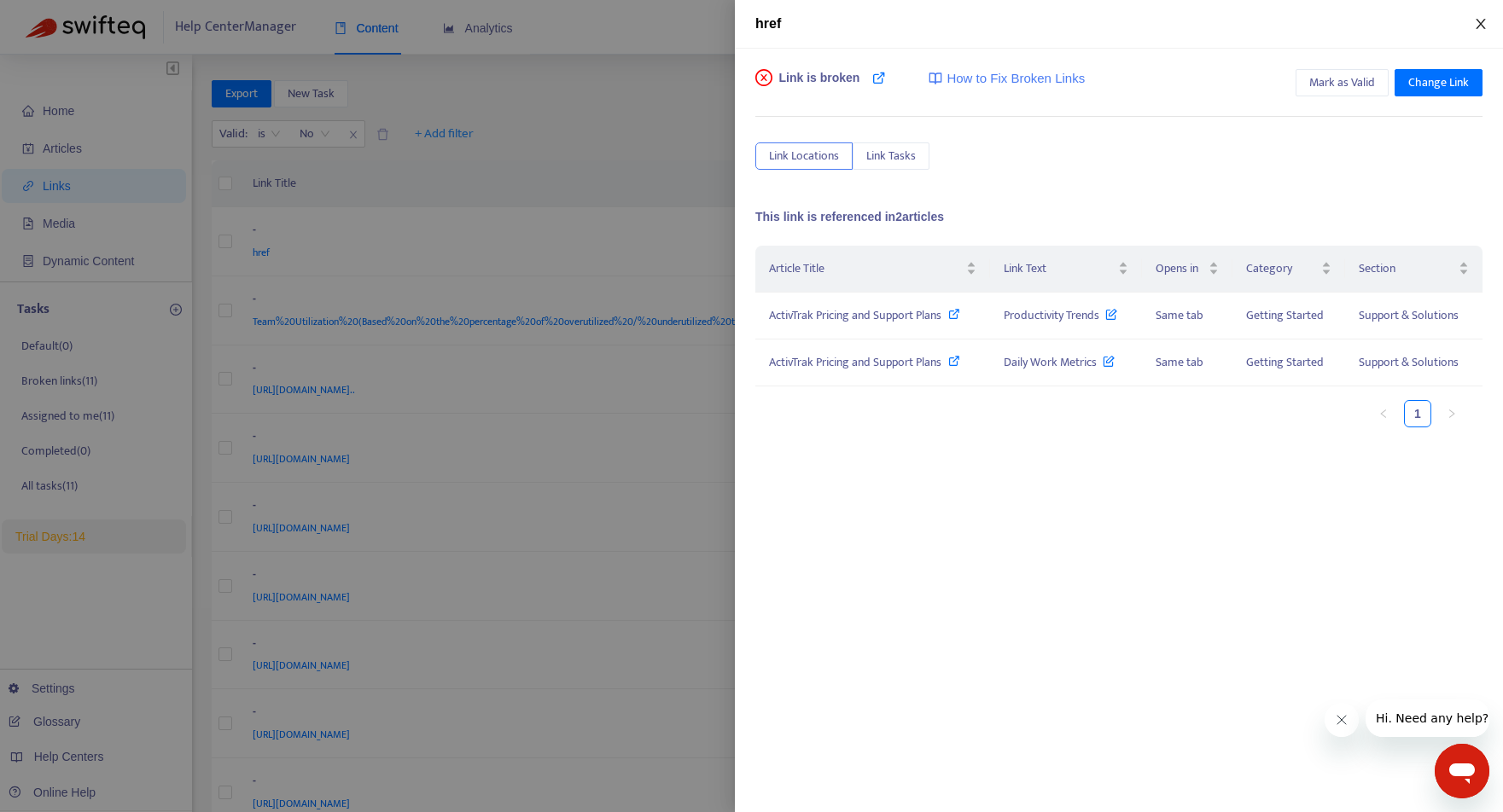
click at [1487, 19] on icon "close" at bounding box center [1481, 24] width 14 height 14
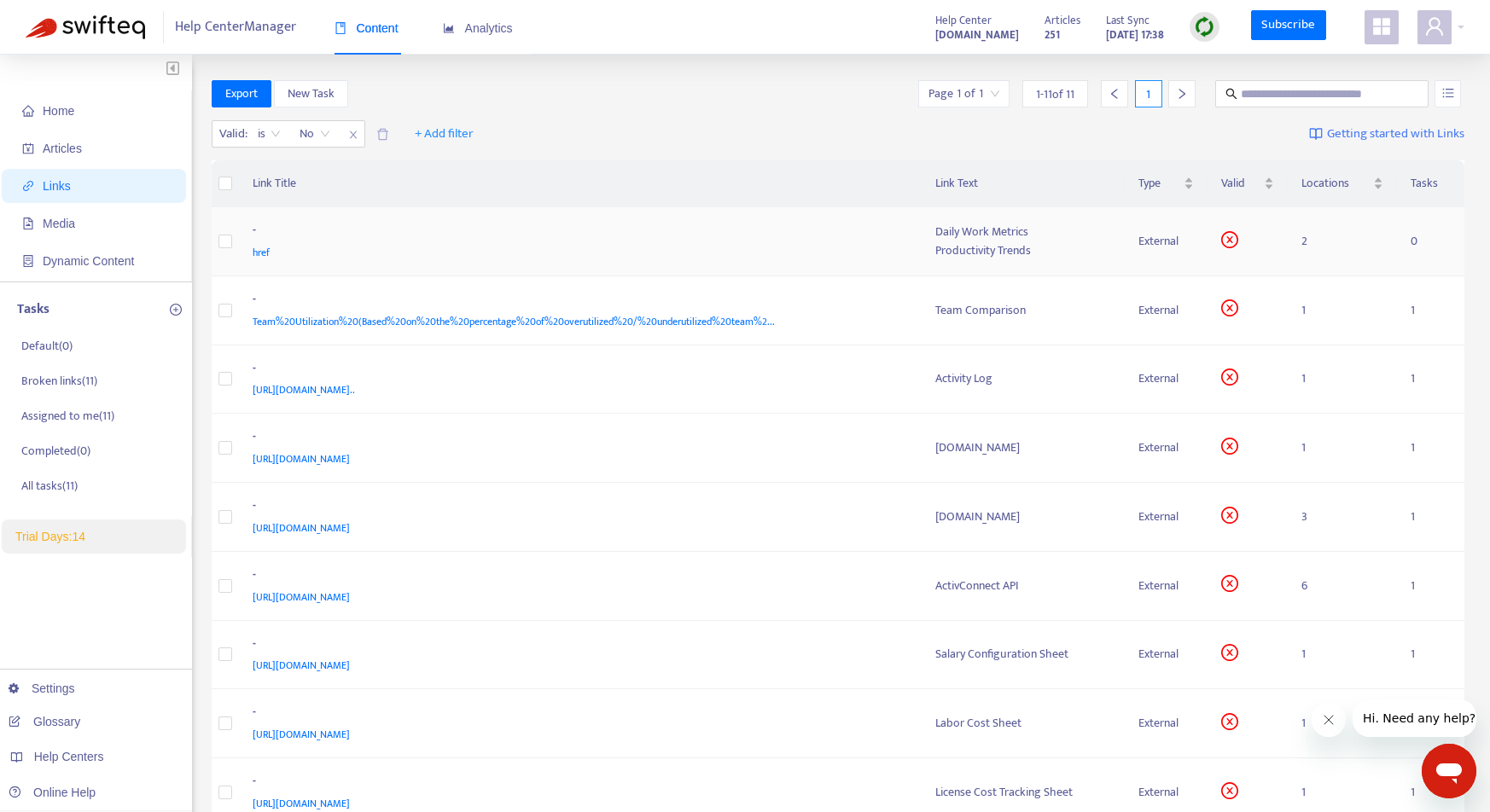
click at [217, 243] on td at bounding box center [226, 242] width 27 height 69
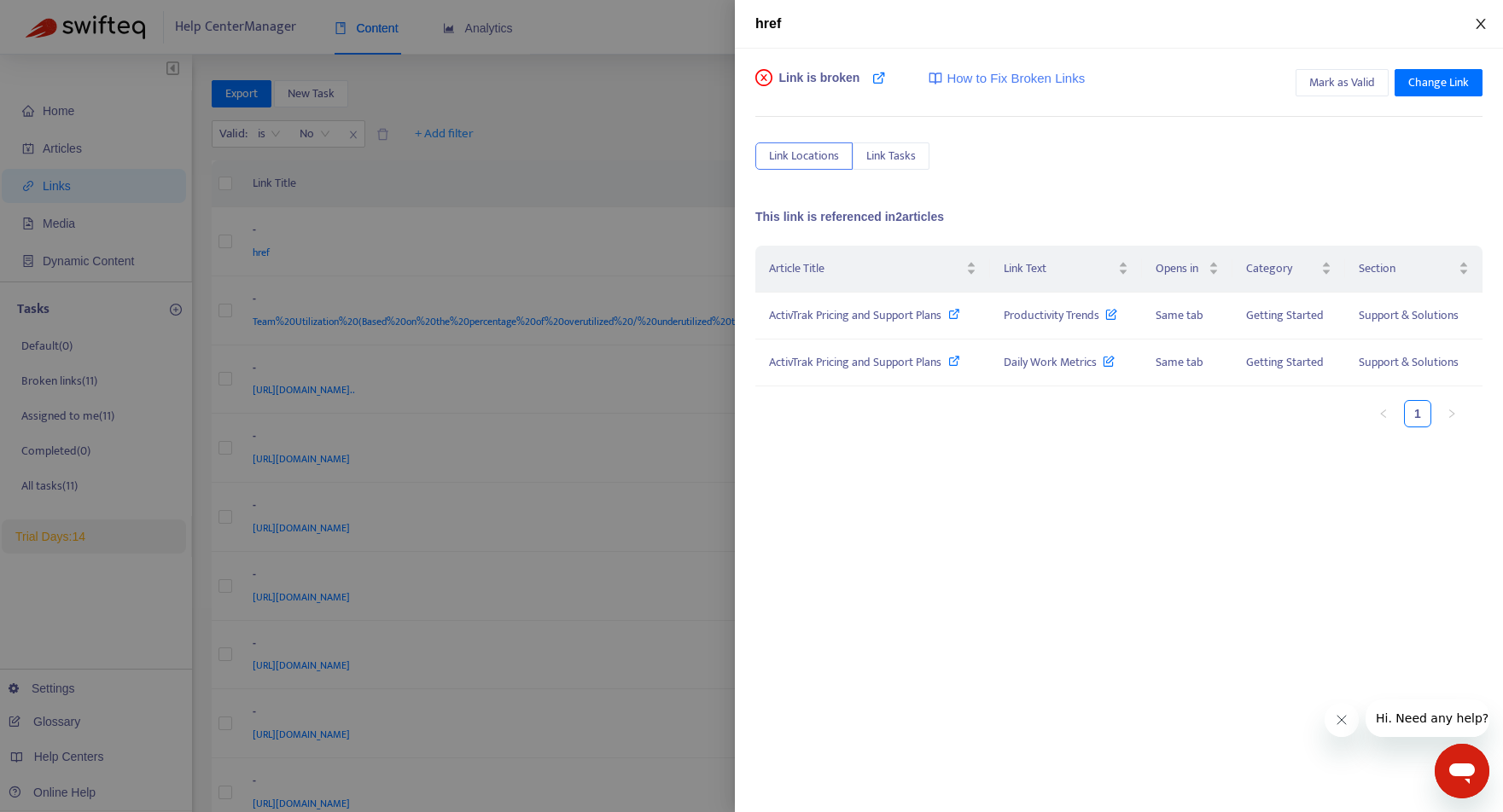
click at [1483, 17] on icon "close" at bounding box center [1481, 24] width 14 height 14
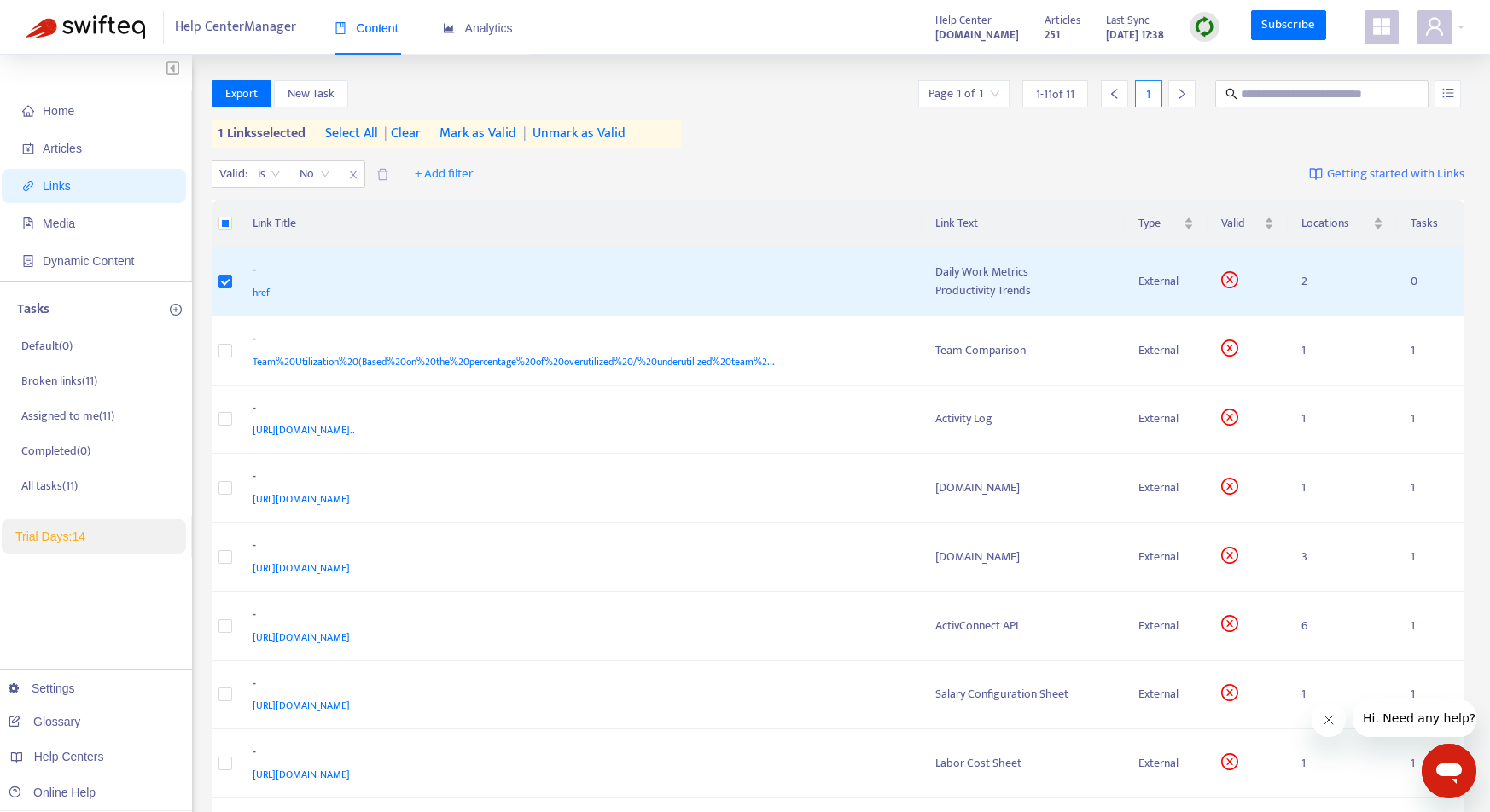
click at [415, 130] on span "| clear" at bounding box center [400, 134] width 43 height 21
click at [625, 194] on div "Valid : is No + Add filter Getting started with Links" at bounding box center [838, 177] width 1253 height 47
click at [918, 203] on th "Link Title" at bounding box center [581, 224] width 683 height 47
click at [1047, 350] on div "Team Comparison" at bounding box center [1022, 351] width 176 height 19
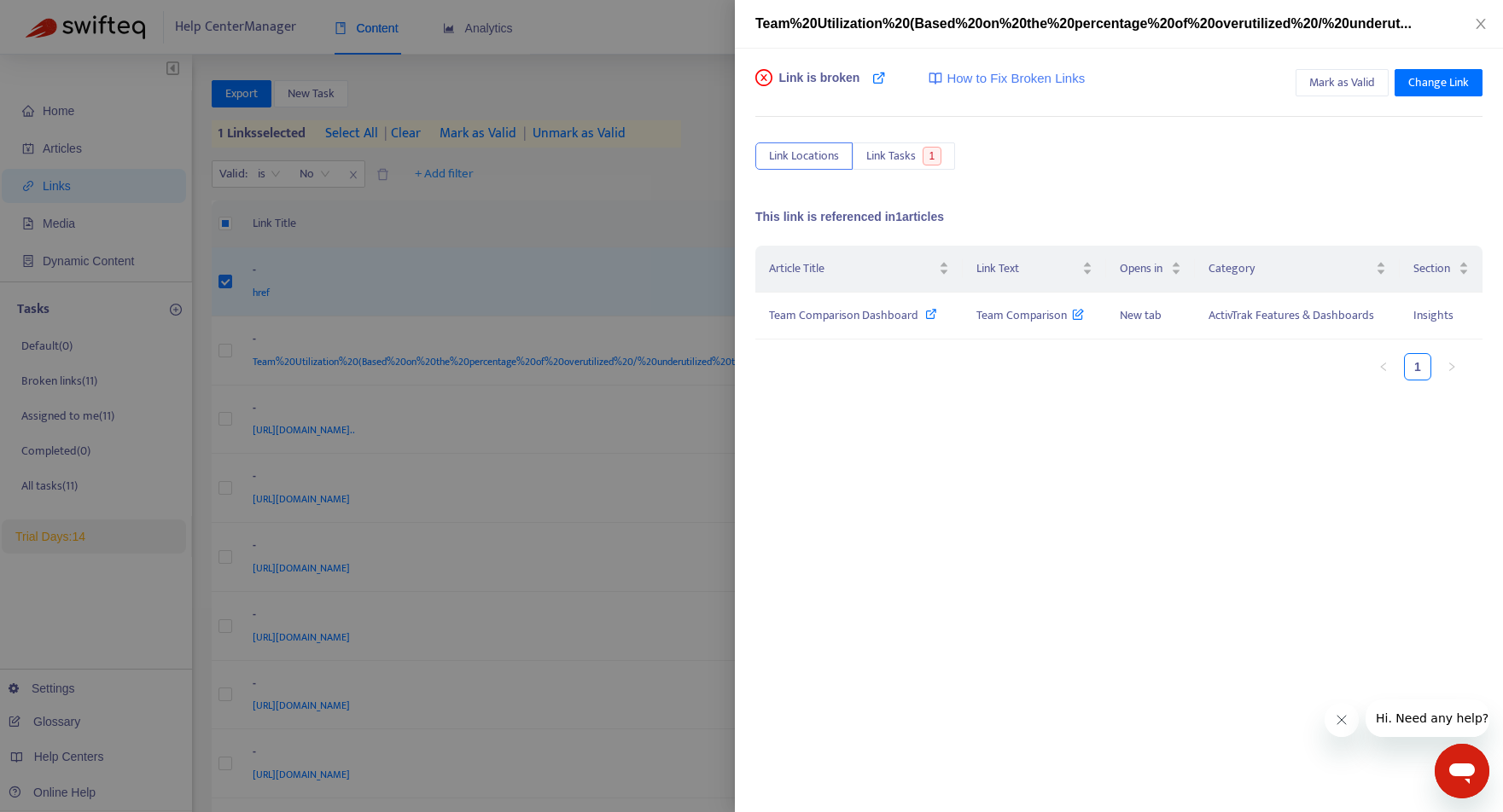
click at [898, 356] on ul "1" at bounding box center [1110, 367] width 710 height 27
click at [1483, 24] on icon "close" at bounding box center [1481, 24] width 14 height 14
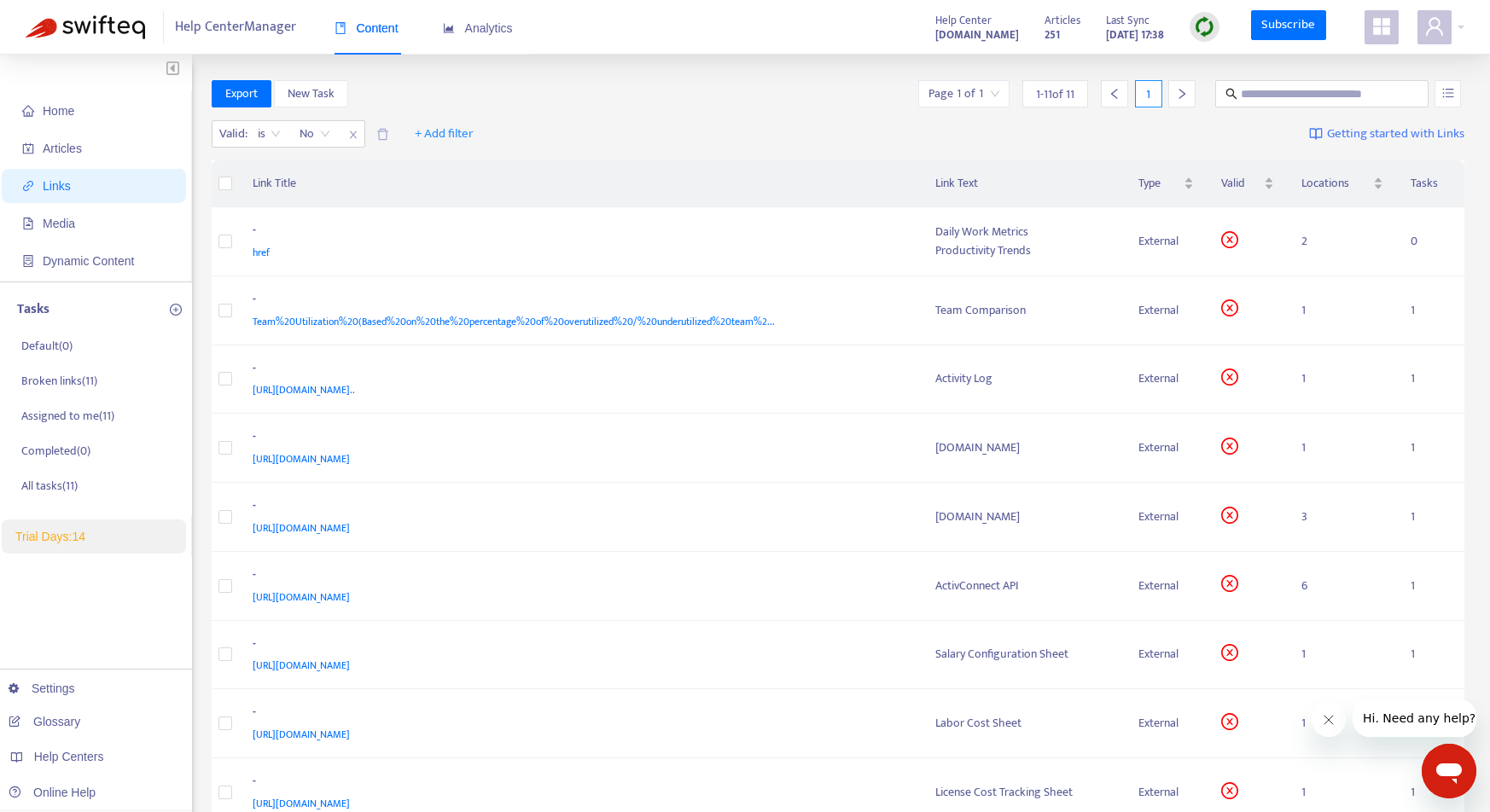
click at [1202, 30] on img at bounding box center [1204, 27] width 21 height 21
click at [1228, 93] on link "Full Sync" at bounding box center [1235, 89] width 62 height 20
